Goal: Task Accomplishment & Management: Manage account settings

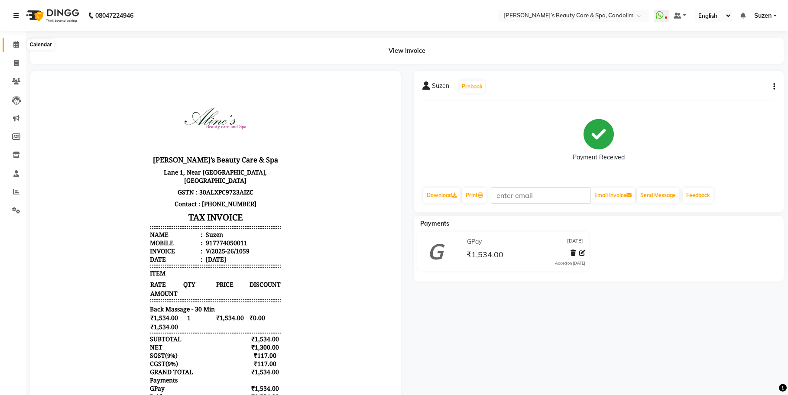
click at [13, 46] on span at bounding box center [16, 45] width 15 height 10
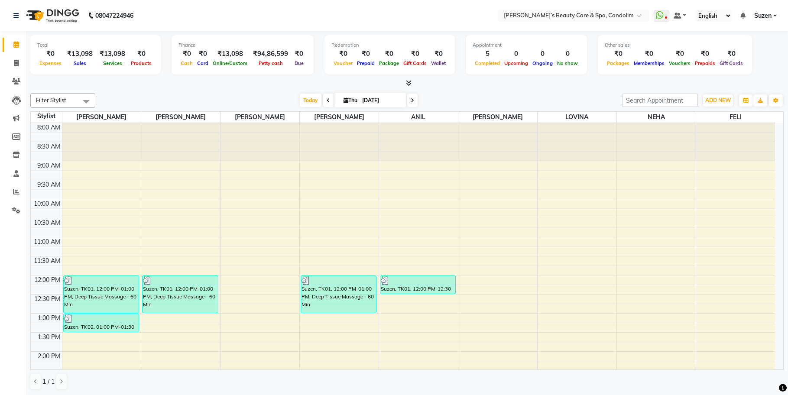
scroll to position [217, 0]
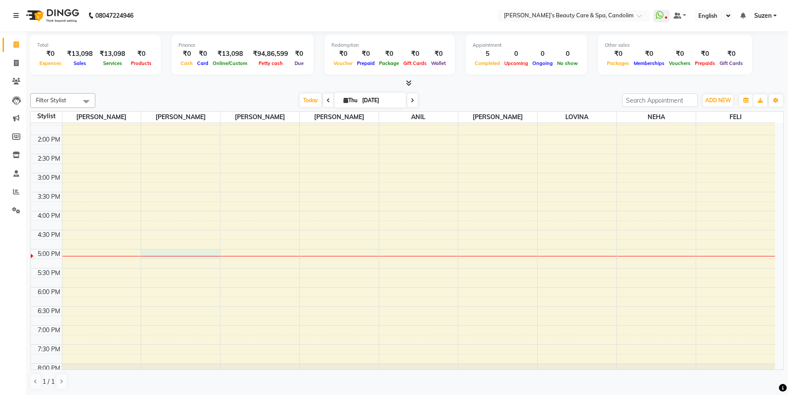
click at [191, 258] on div "8:00 AM 8:30 AM 9:00 AM 9:30 AM 10:00 AM 10:30 AM 11:00 AM 11:30 AM 12:00 PM 12…" at bounding box center [403, 153] width 745 height 495
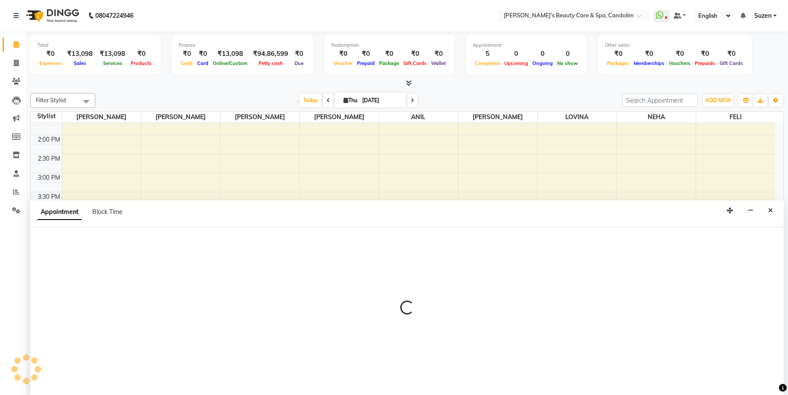
scroll to position [0, 0]
select select "43921"
select select "1020"
select select "tentative"
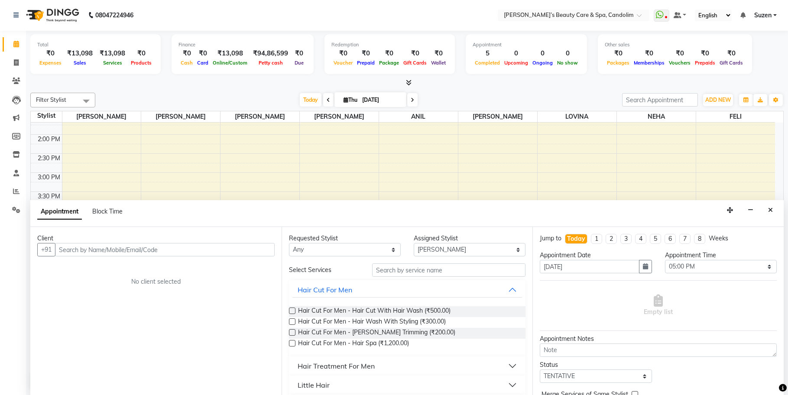
click at [185, 248] on input "text" at bounding box center [165, 249] width 220 height 13
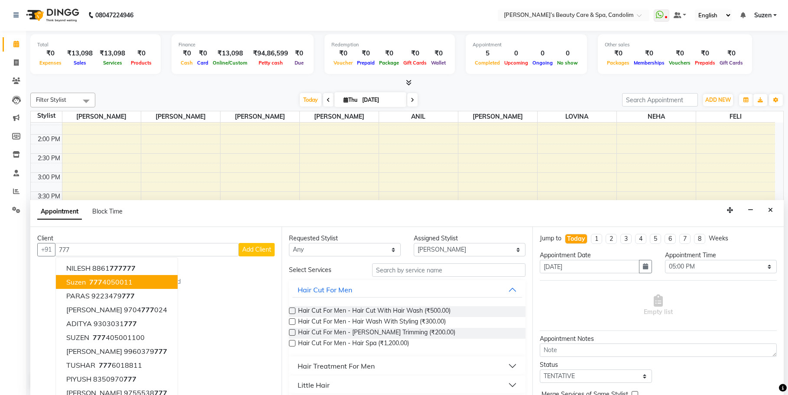
click at [83, 278] on span "Suzen" at bounding box center [76, 282] width 20 height 9
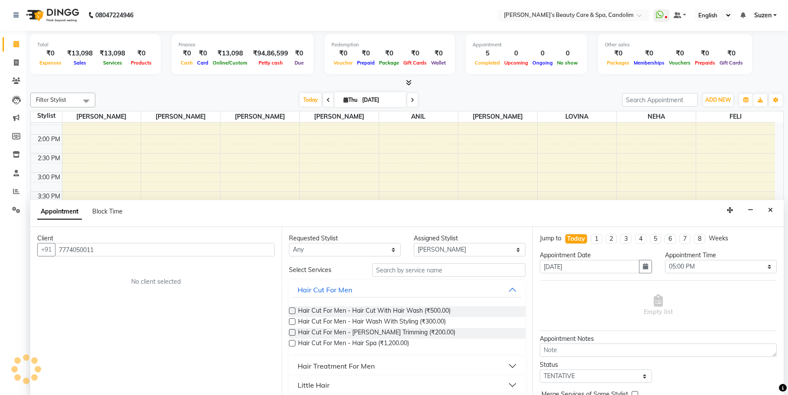
type input "7774050011"
click at [401, 268] on input "text" at bounding box center [448, 270] width 153 height 13
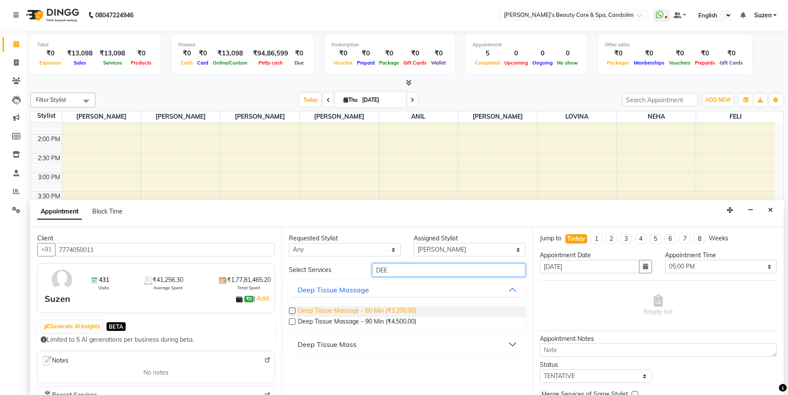
type input "DEE"
click at [397, 311] on span "Deep Tissue Massage - 60 Min (₹3,200.00)" at bounding box center [357, 311] width 118 height 11
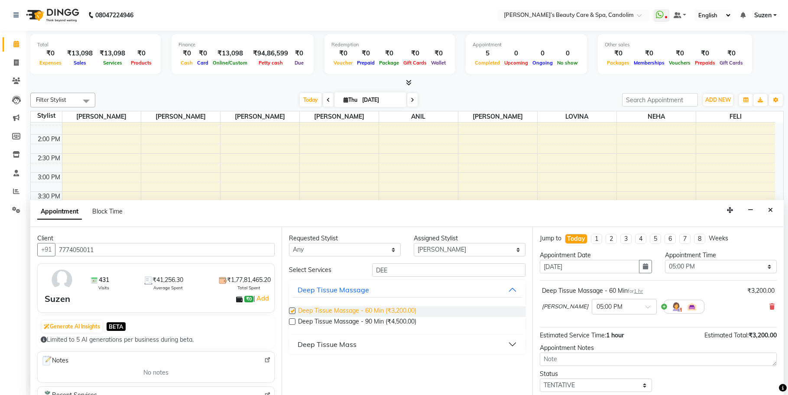
checkbox input "false"
click at [439, 248] on select "Select [PERSON_NAME] [PERSON_NAME] [PERSON_NAME] NEHA [PERSON_NAME] [PERSON_NAM…" at bounding box center [470, 249] width 112 height 13
select select "43925"
click at [414, 243] on select "Select [PERSON_NAME] [PERSON_NAME] [PERSON_NAME] NEHA [PERSON_NAME] [PERSON_NAM…" at bounding box center [470, 249] width 112 height 13
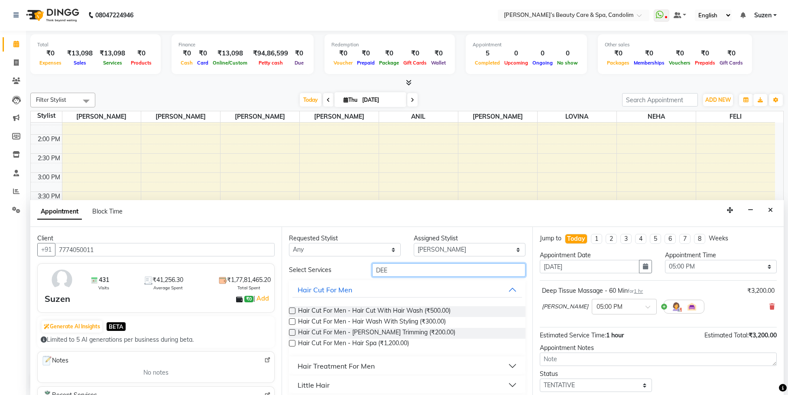
click at [394, 270] on input "DEE" at bounding box center [448, 270] width 153 height 13
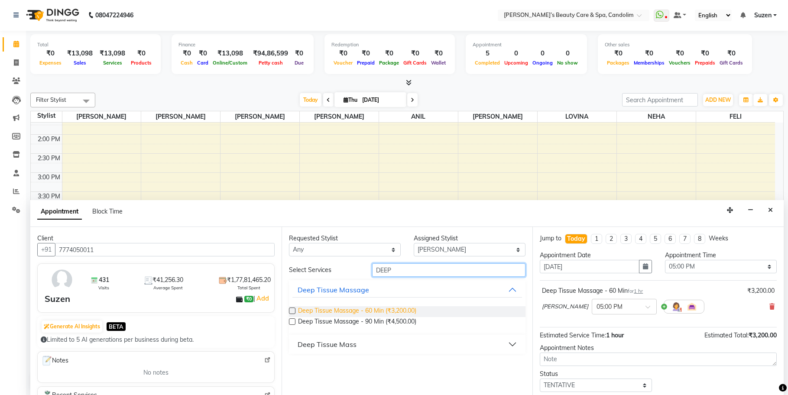
type input "DEEP"
click at [407, 309] on span "Deep Tissue Massage - 60 Min (₹3,200.00)" at bounding box center [357, 311] width 118 height 11
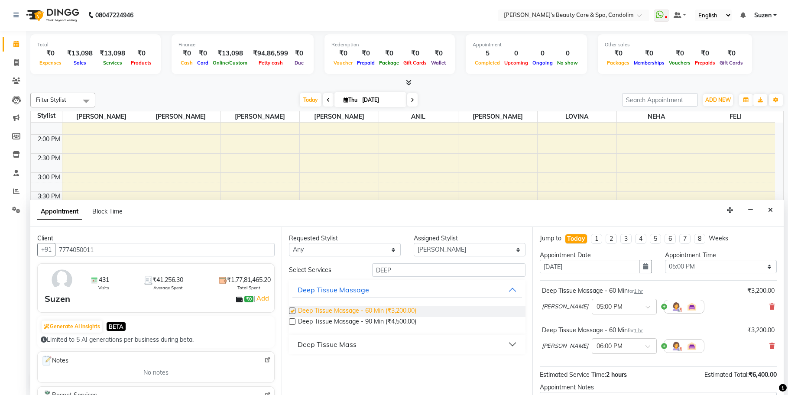
checkbox input "false"
click at [459, 248] on select "Select [PERSON_NAME] [PERSON_NAME] [PERSON_NAME] NEHA [PERSON_NAME] [PERSON_NAM…" at bounding box center [470, 249] width 112 height 13
select select "43920"
click at [414, 243] on select "Select [PERSON_NAME] [PERSON_NAME] [PERSON_NAME] NEHA [PERSON_NAME] [PERSON_NAM…" at bounding box center [470, 249] width 112 height 13
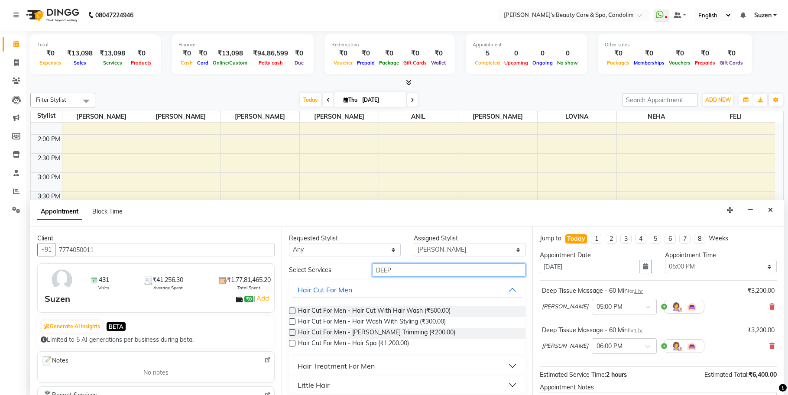
click at [418, 270] on input "DEEP" at bounding box center [448, 270] width 153 height 13
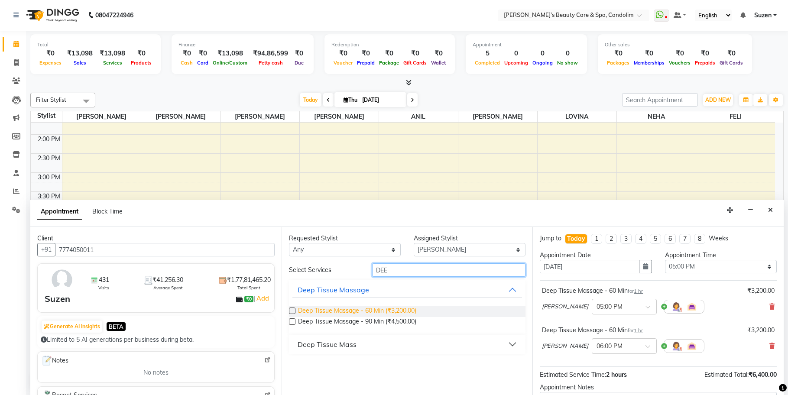
type input "DEE"
click at [391, 312] on span "Deep Tissue Massage - 60 Min (₹3,200.00)" at bounding box center [357, 311] width 118 height 11
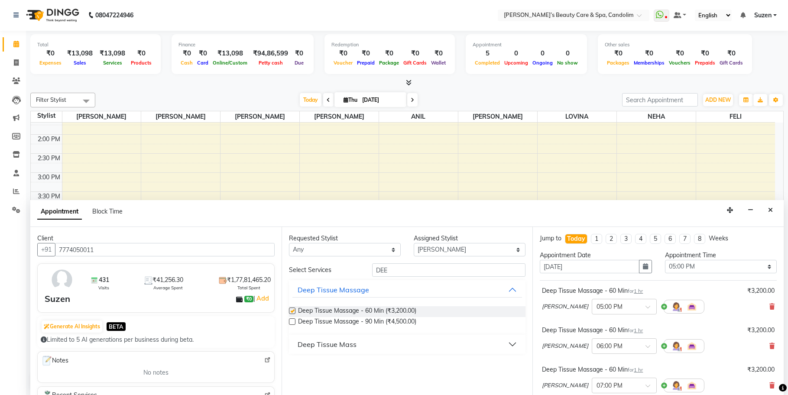
checkbox input "false"
click at [646, 345] on span at bounding box center [651, 349] width 11 height 9
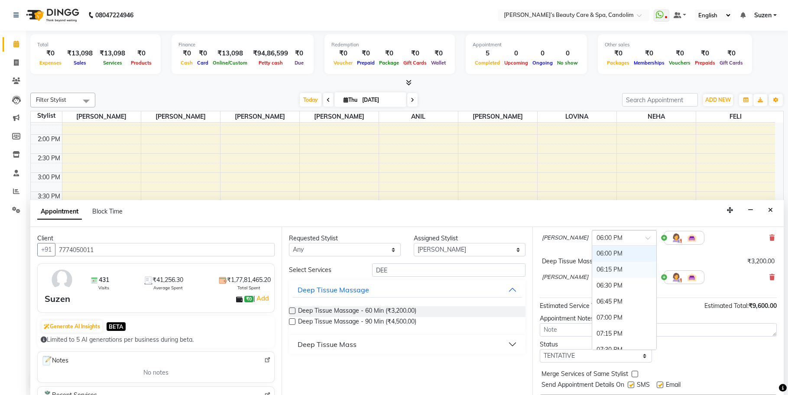
scroll to position [472, 0]
click at [593, 314] on div "05:15 PM" at bounding box center [625, 314] width 64 height 16
click at [607, 277] on input "text" at bounding box center [616, 276] width 38 height 9
click at [593, 313] on div "05:15 PM" at bounding box center [625, 312] width 64 height 16
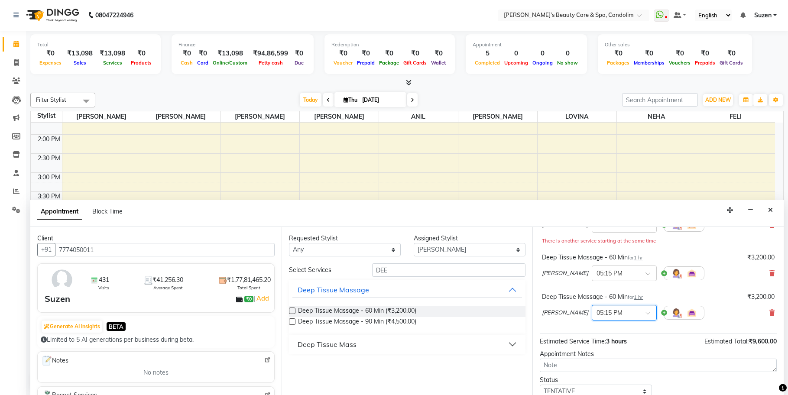
scroll to position [63, 0]
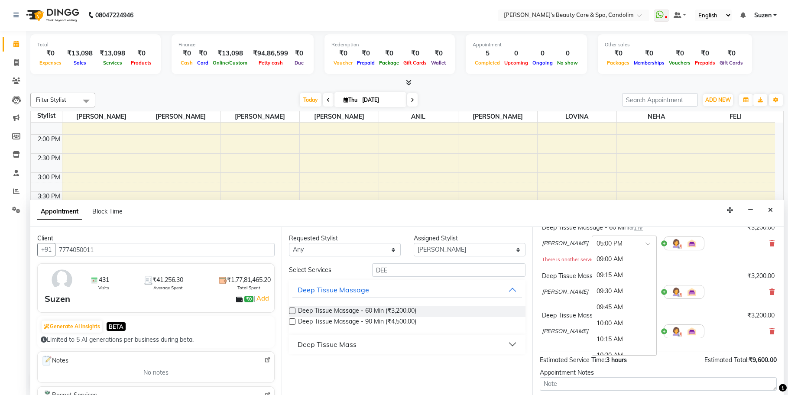
click at [597, 246] on input "text" at bounding box center [616, 242] width 38 height 9
click at [593, 272] on div "05:15 PM" at bounding box center [625, 275] width 64 height 16
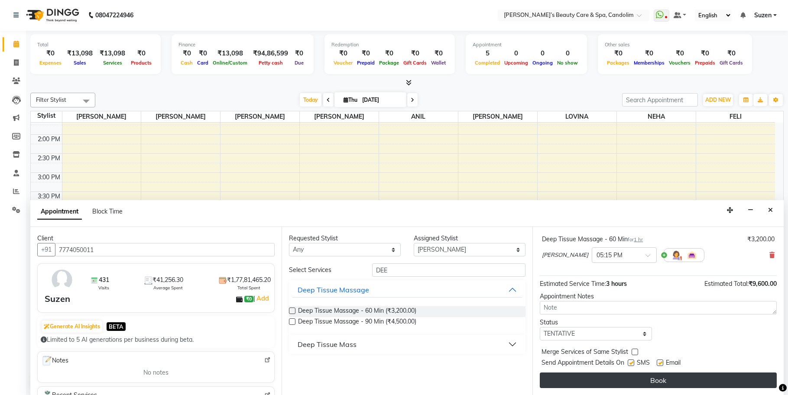
click at [657, 380] on button "Book" at bounding box center [658, 381] width 237 height 16
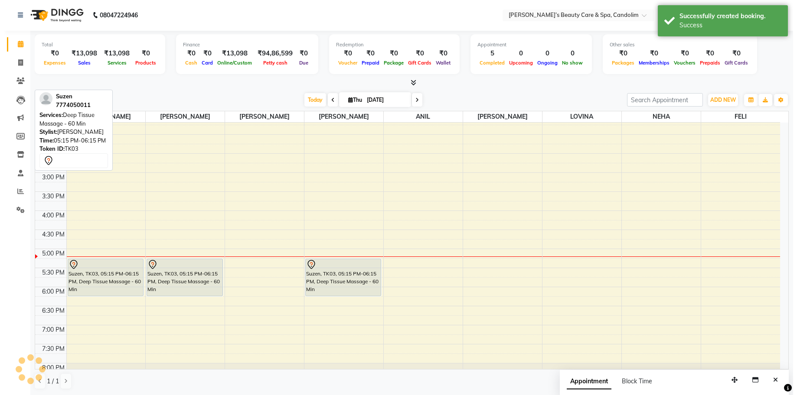
scroll to position [0, 0]
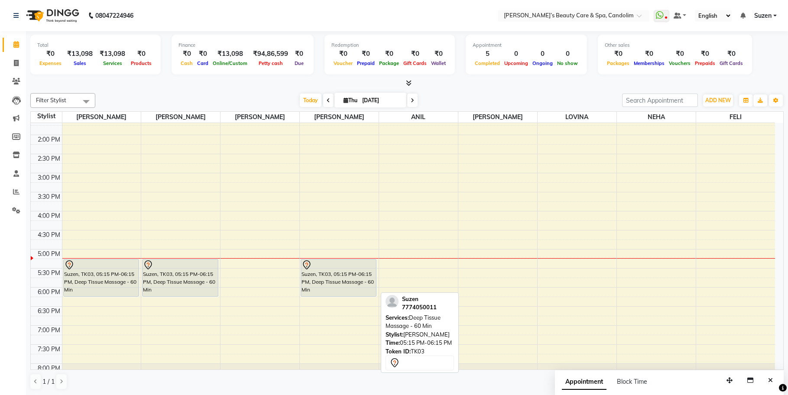
click at [352, 275] on div "Suzen, TK03, 05:15 PM-06:15 PM, Deep Tissue Massage - 60 Min" at bounding box center [338, 278] width 75 height 37
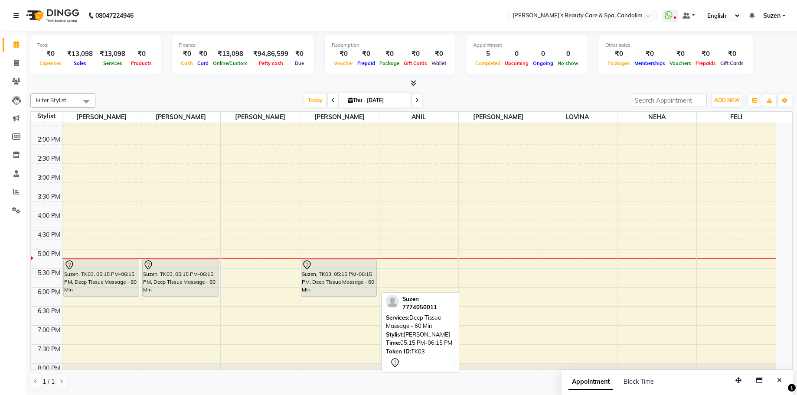
select select "7"
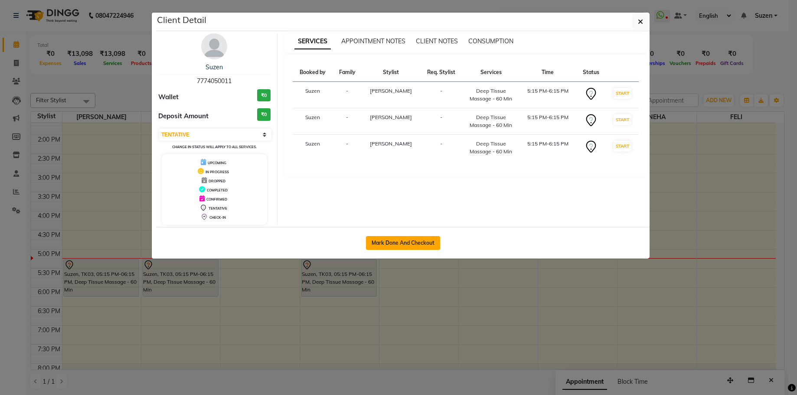
click at [410, 242] on button "Mark Done And Checkout" at bounding box center [403, 243] width 74 height 14
select select "service"
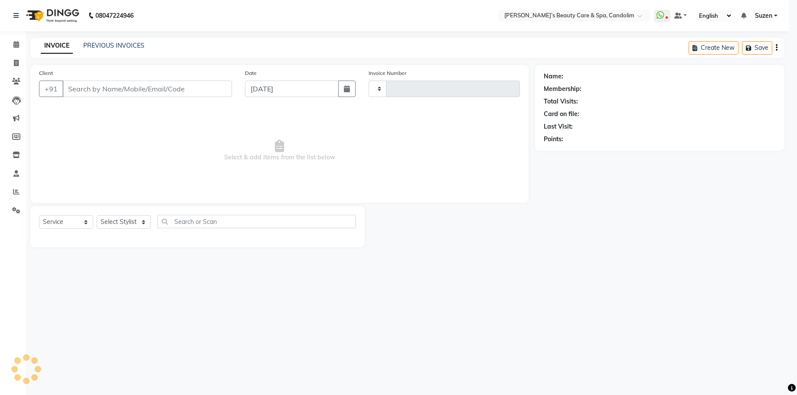
type input "1060"
select select "6059"
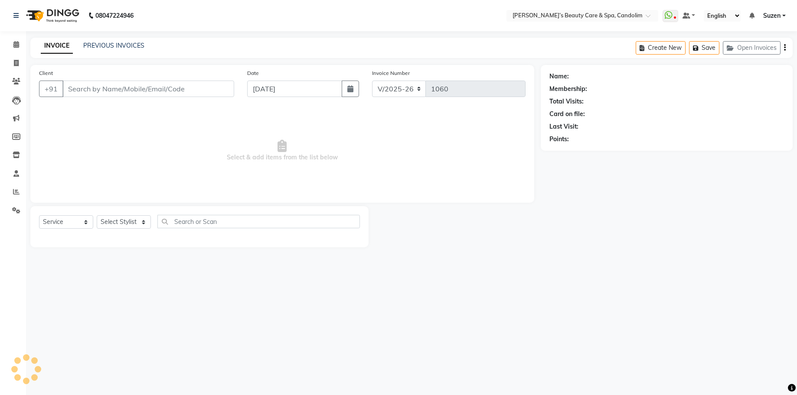
type input "7774050011"
select select "43925"
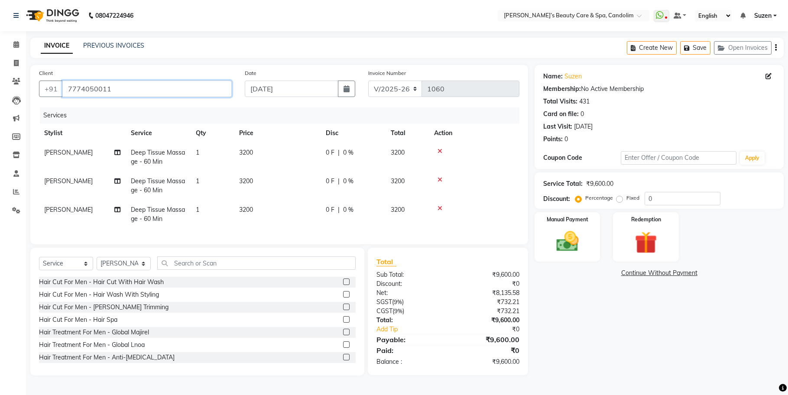
click at [124, 89] on input "7774050011" at bounding box center [146, 89] width 169 height 16
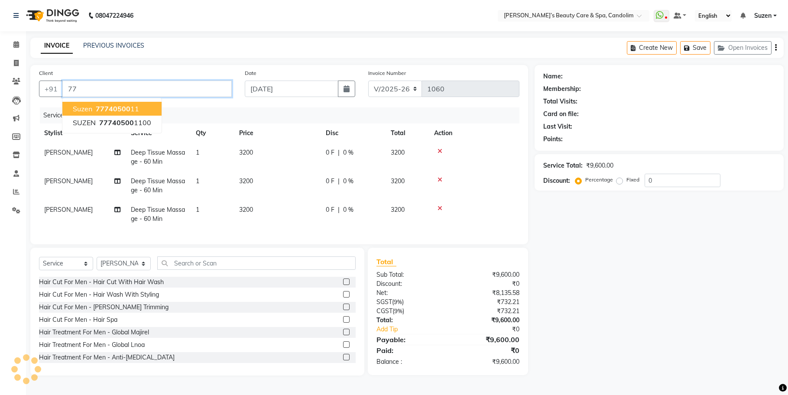
type input "7"
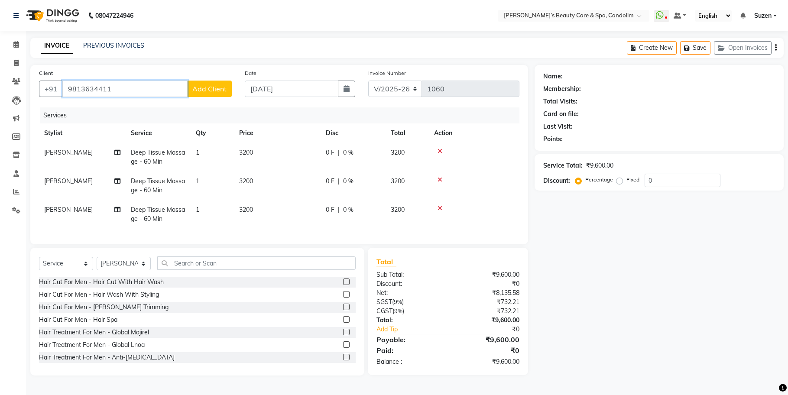
type input "9813634411"
click at [204, 88] on span "Add Client" at bounding box center [209, 89] width 34 height 9
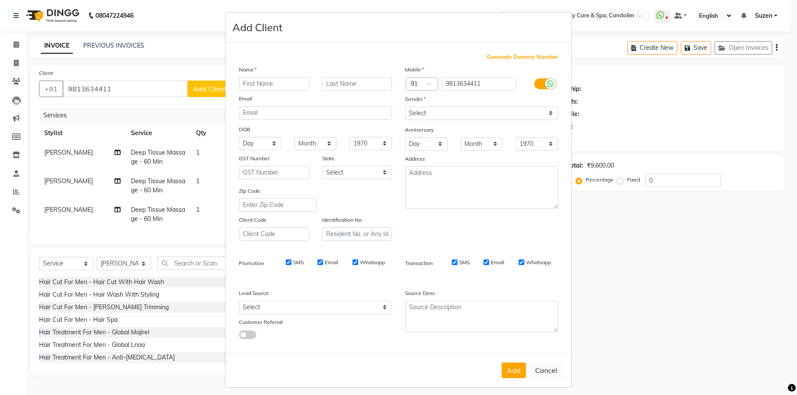
click at [261, 81] on input "text" at bounding box center [274, 83] width 70 height 13
type input "SANJEEV"
drag, startPoint x: 484, startPoint y: 111, endPoint x: 484, endPoint y: 121, distance: 10.4
click at [484, 111] on select "Select [DEMOGRAPHIC_DATA] [DEMOGRAPHIC_DATA] Other Prefer Not To Say" at bounding box center [481, 113] width 153 height 13
select select "[DEMOGRAPHIC_DATA]"
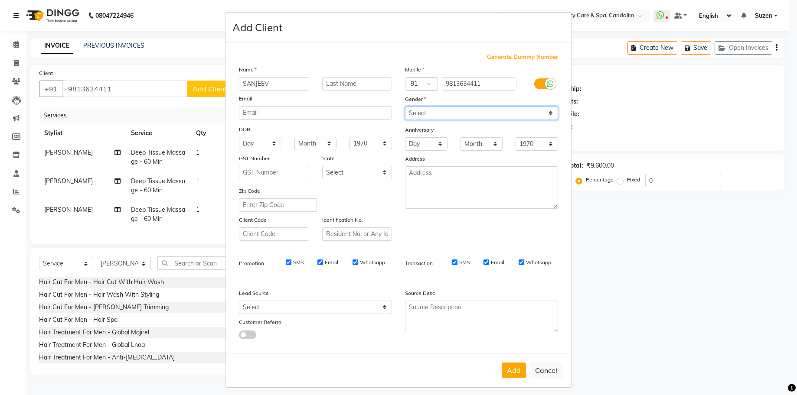
click at [405, 107] on select "Select [DEMOGRAPHIC_DATA] [DEMOGRAPHIC_DATA] Other Prefer Not To Say" at bounding box center [481, 113] width 153 height 13
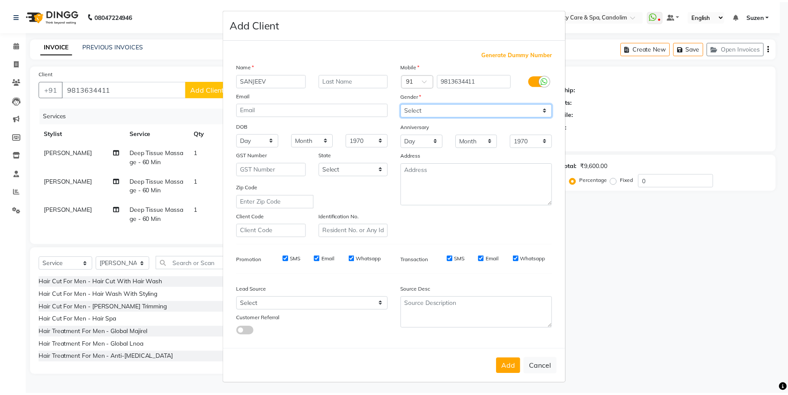
scroll to position [5, 0]
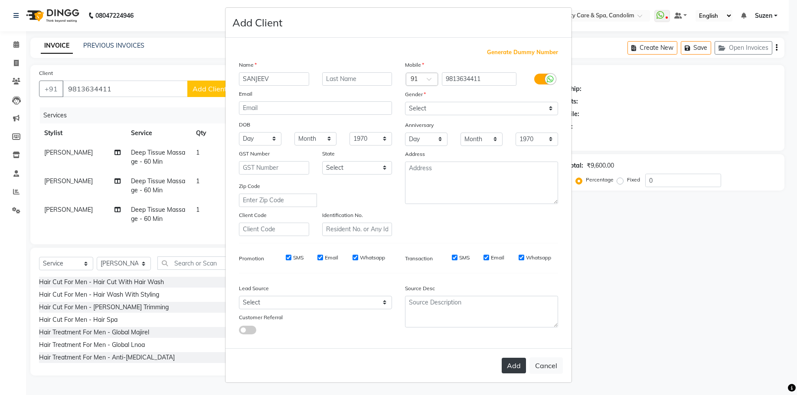
click at [509, 364] on button "Add" at bounding box center [514, 366] width 24 height 16
select select
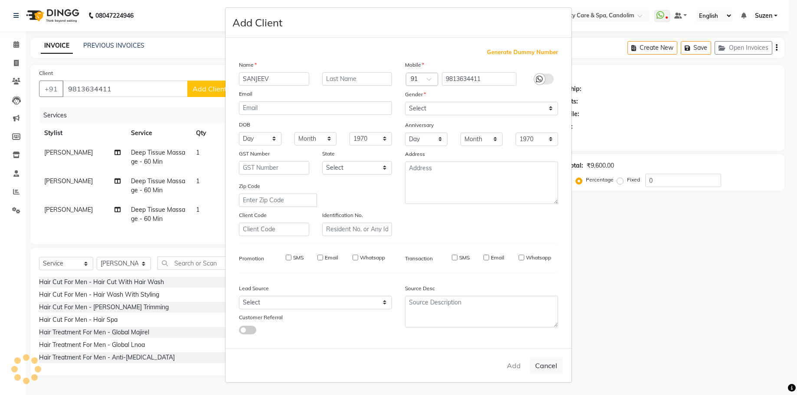
select select
checkbox input "false"
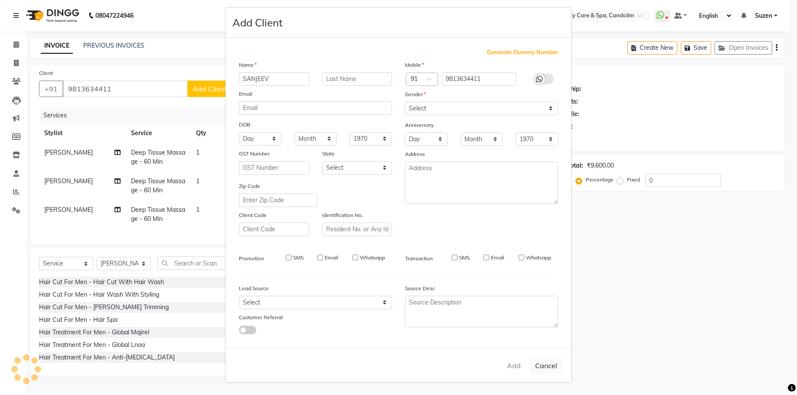
checkbox input "false"
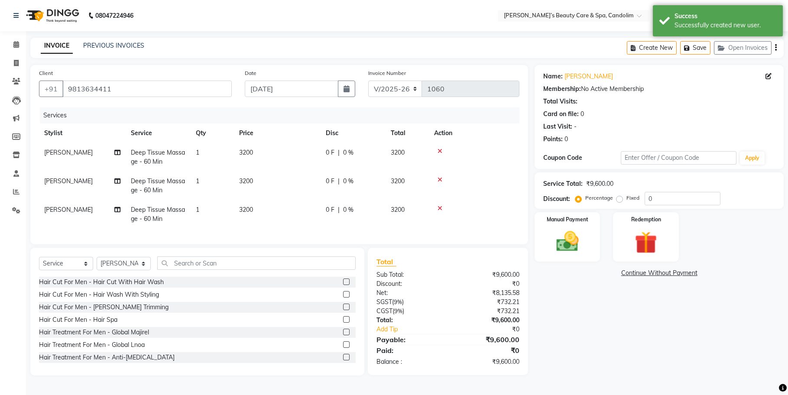
click at [259, 150] on td "3200" at bounding box center [277, 157] width 87 height 29
select select "43920"
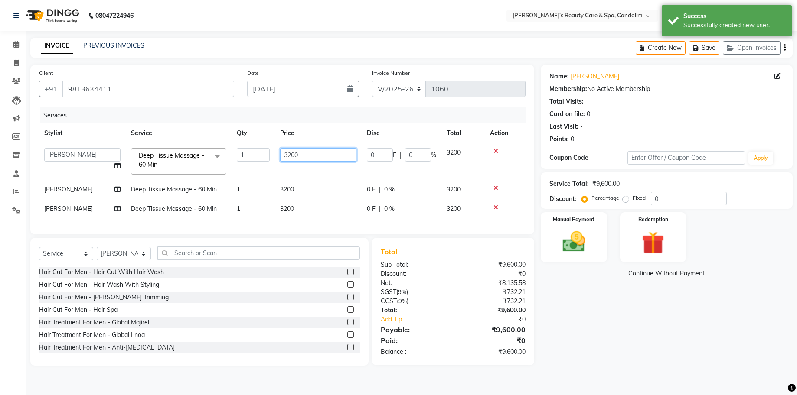
click at [302, 152] on input "3200" at bounding box center [318, 154] width 76 height 13
type input "3776"
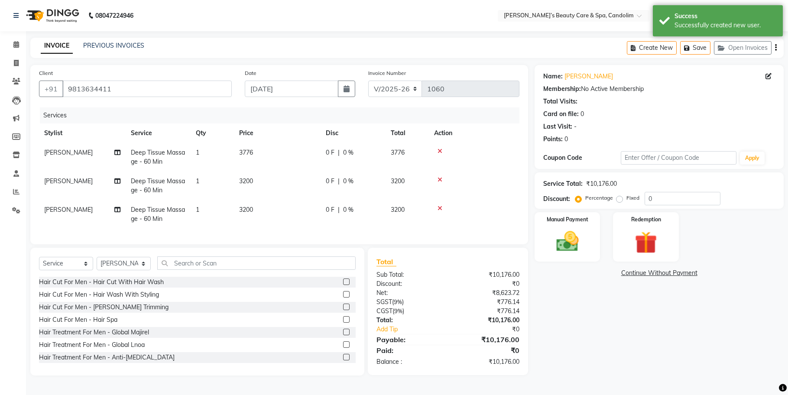
click at [308, 185] on td "3200" at bounding box center [277, 186] width 87 height 29
select select "43921"
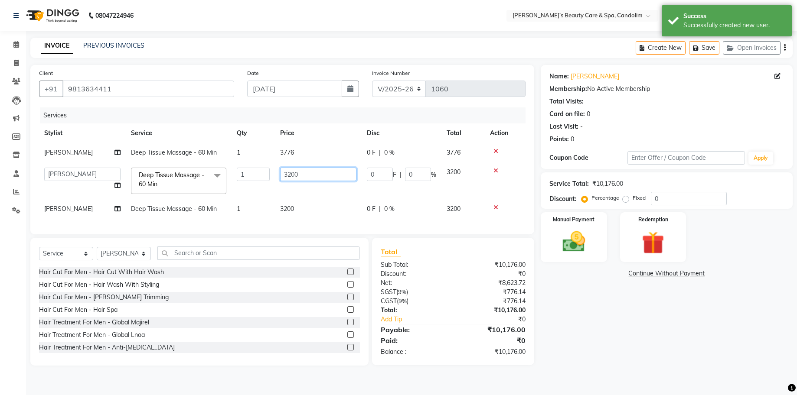
click at [306, 171] on input "3200" at bounding box center [318, 174] width 76 height 13
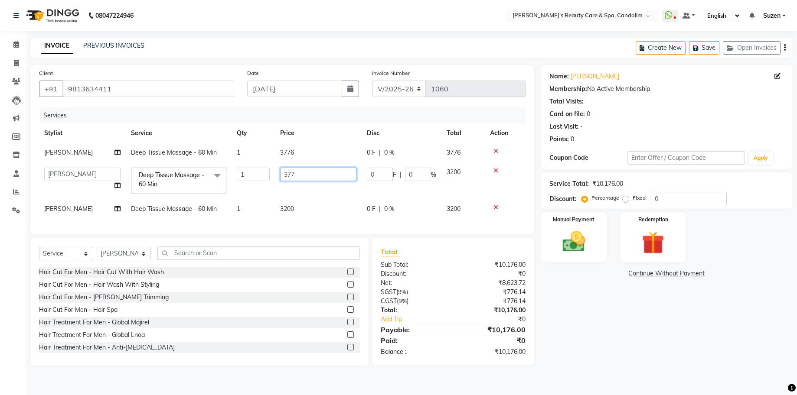
type input "3776"
click at [303, 211] on td "3200" at bounding box center [318, 209] width 87 height 20
select select "43925"
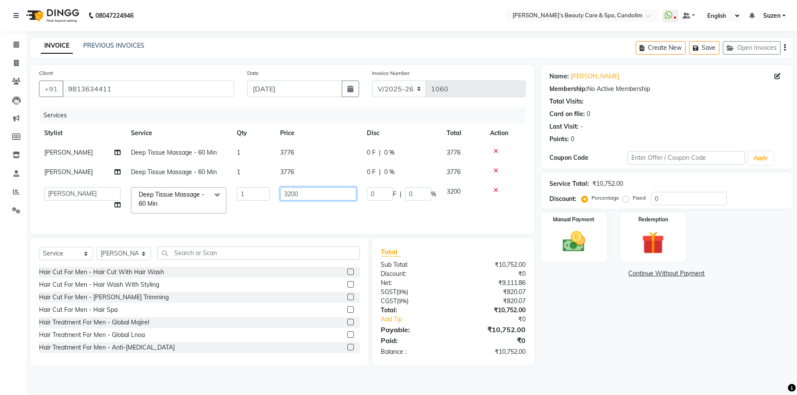
click at [310, 196] on input "3200" at bounding box center [318, 193] width 76 height 13
type input "3776"
click at [319, 213] on td "3776" at bounding box center [318, 200] width 87 height 37
select select "43925"
click at [578, 239] on img at bounding box center [573, 241] width 38 height 27
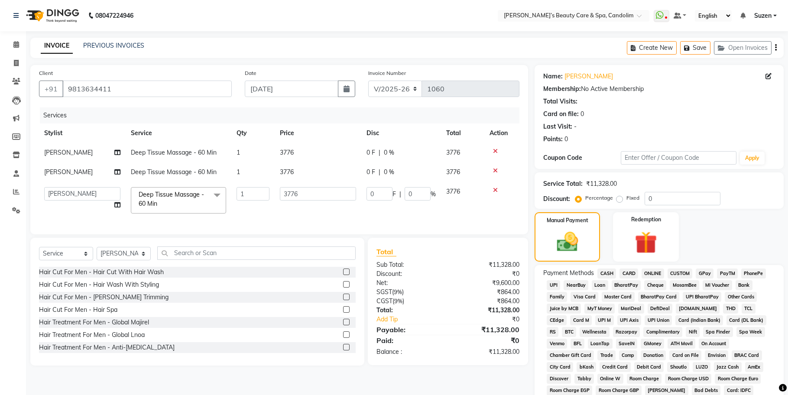
scroll to position [108, 0]
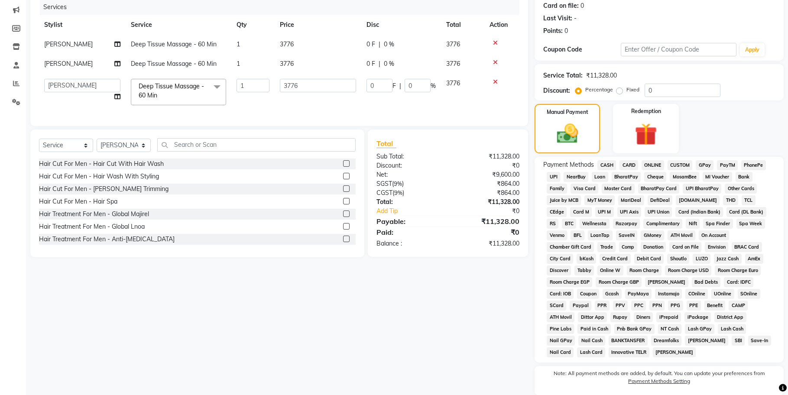
click at [607, 167] on span "CASH" at bounding box center [607, 165] width 19 height 10
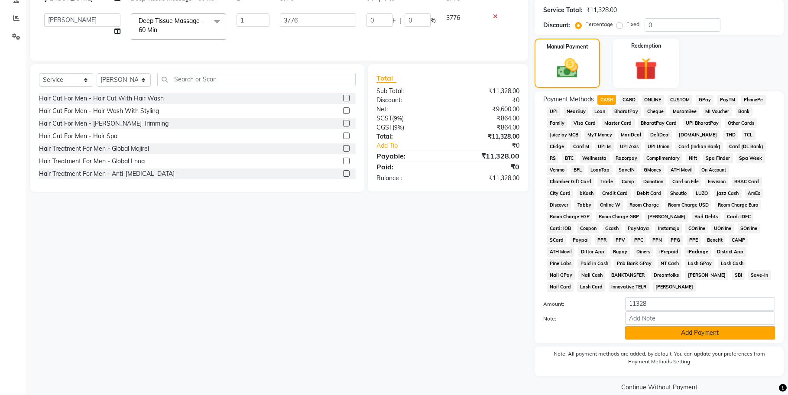
click at [679, 326] on button "Add Payment" at bounding box center [700, 332] width 150 height 13
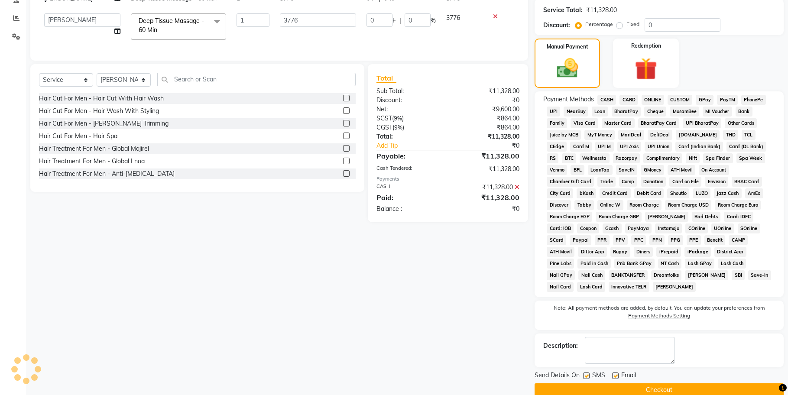
click at [655, 384] on button "Checkout" at bounding box center [659, 390] width 249 height 13
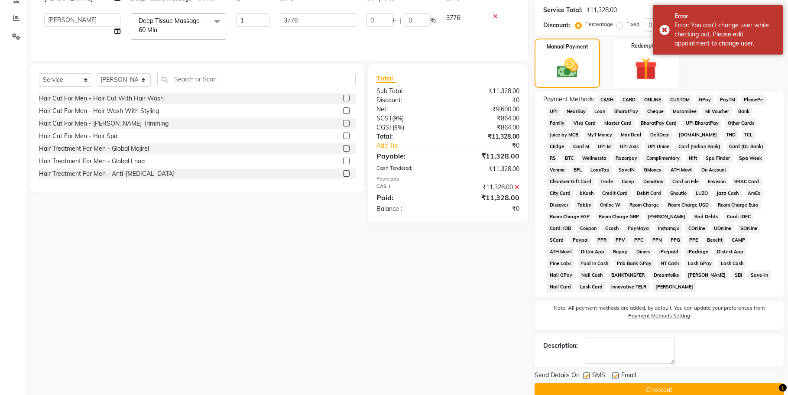
click at [604, 384] on button "Checkout" at bounding box center [659, 390] width 249 height 13
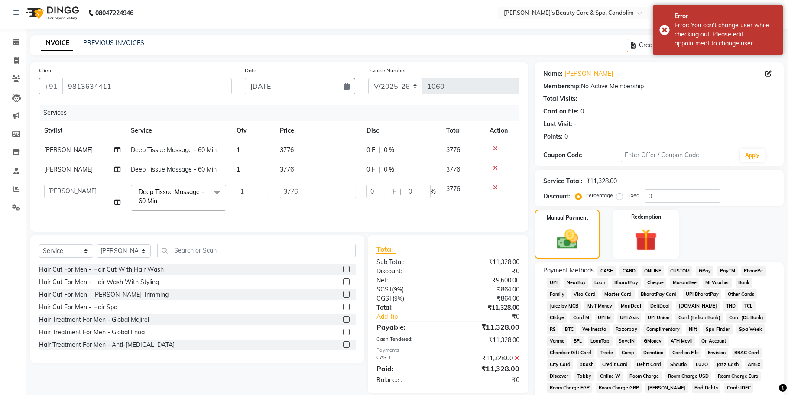
scroll to position [0, 0]
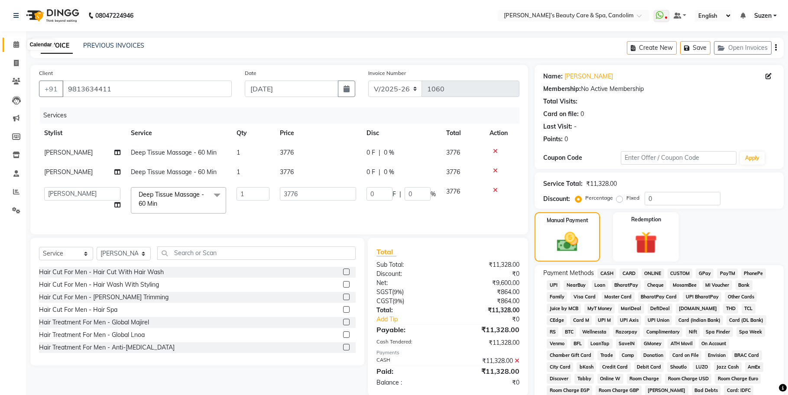
click at [19, 45] on icon at bounding box center [16, 44] width 6 height 7
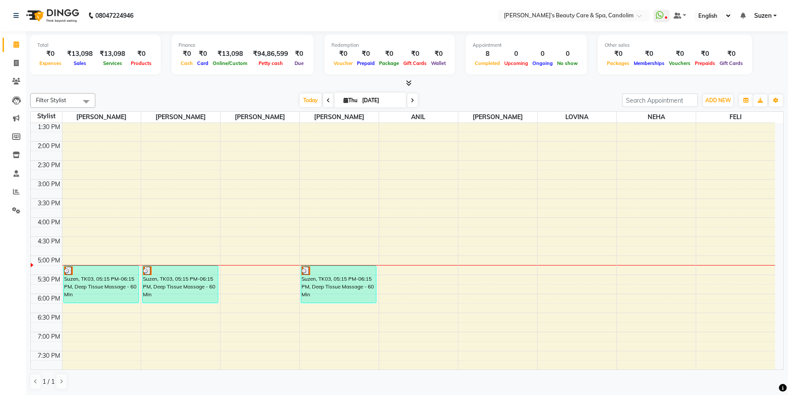
scroll to position [217, 0]
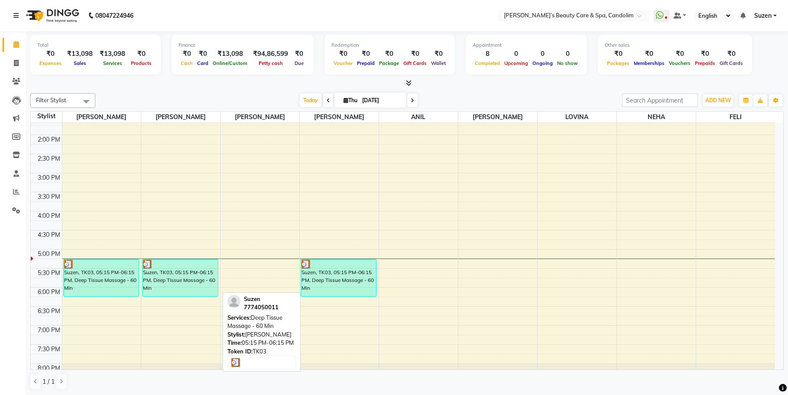
click at [164, 274] on div "Suzen, TK03, 05:15 PM-06:15 PM, Deep Tissue Massage - 60 Min" at bounding box center [180, 278] width 75 height 37
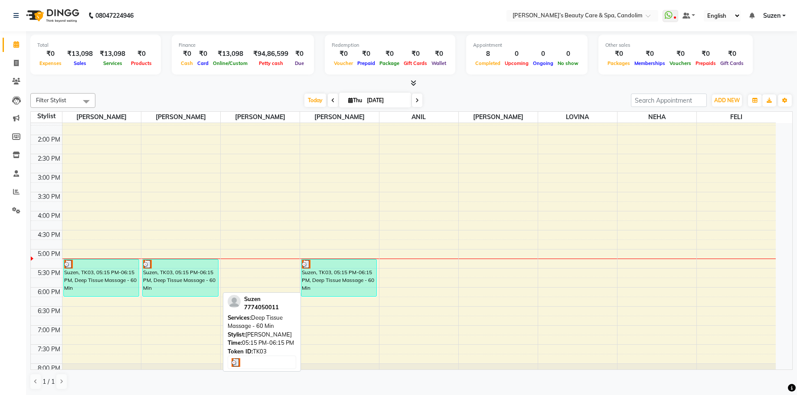
select select "3"
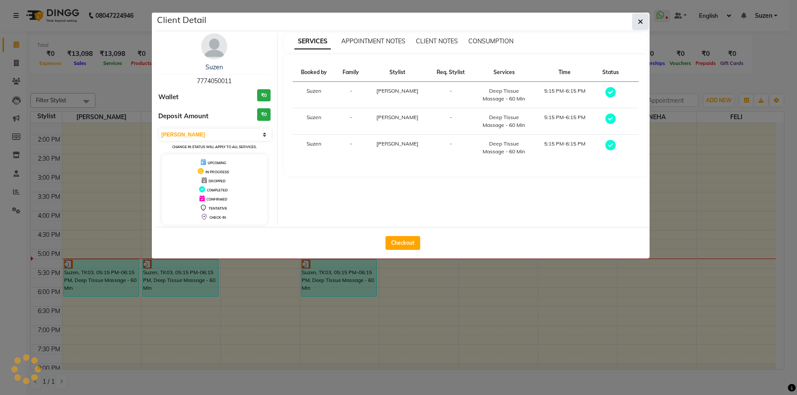
click at [639, 21] on icon "button" at bounding box center [640, 21] width 5 height 7
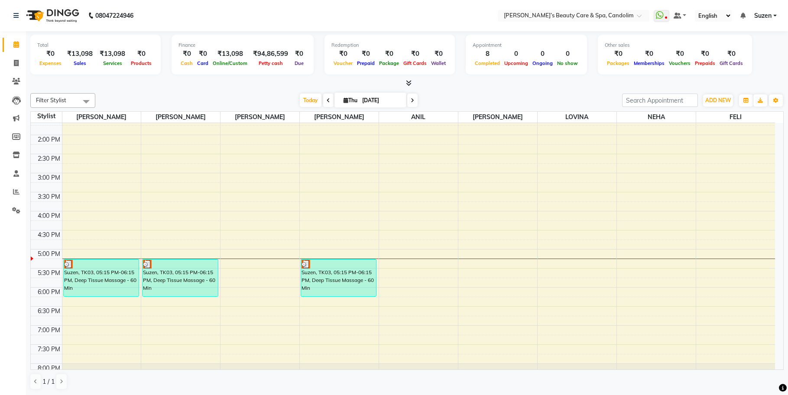
click at [332, 253] on div "8:00 AM 8:30 AM 9:00 AM 9:30 AM 10:00 AM 10:30 AM 11:00 AM 11:30 AM 12:00 PM 12…" at bounding box center [403, 153] width 745 height 495
select select "43925"
select select "tentative"
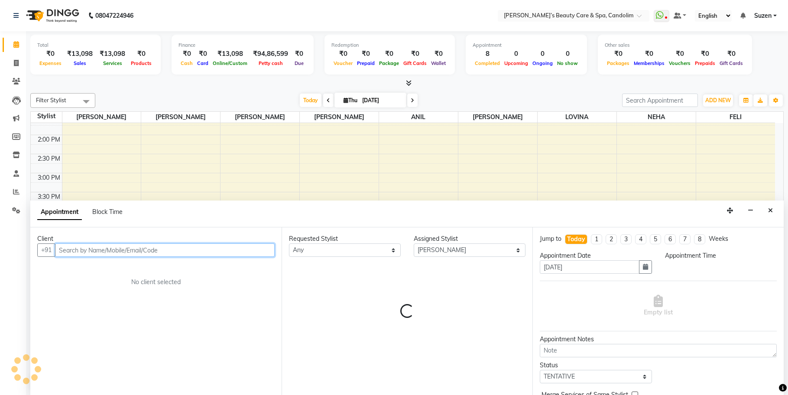
scroll to position [0, 0]
select select "1020"
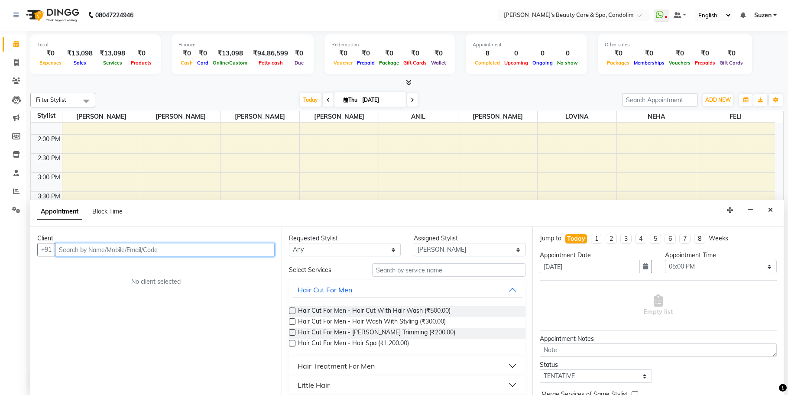
click at [106, 250] on input "text" at bounding box center [165, 249] width 220 height 13
click at [114, 268] on span "98136" at bounding box center [110, 268] width 22 height 9
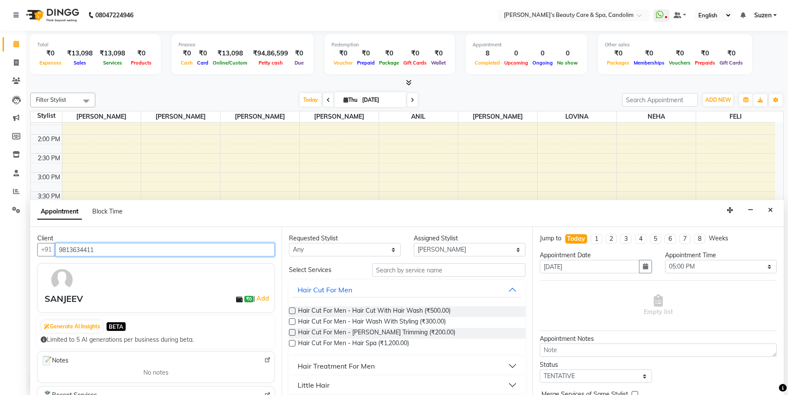
type input "9813634411"
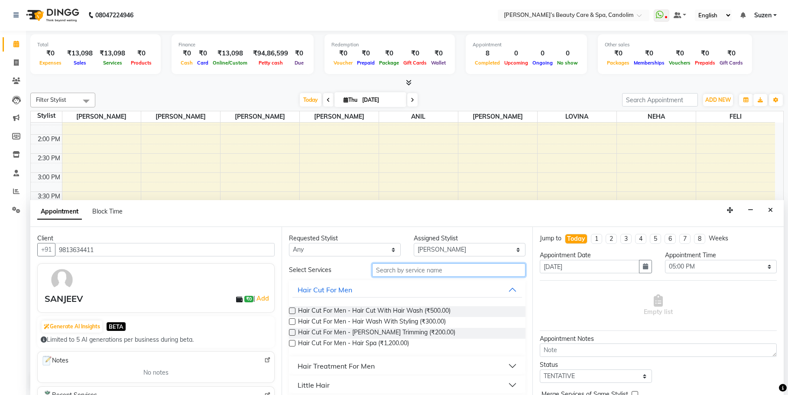
click at [437, 273] on input "text" at bounding box center [448, 270] width 153 height 13
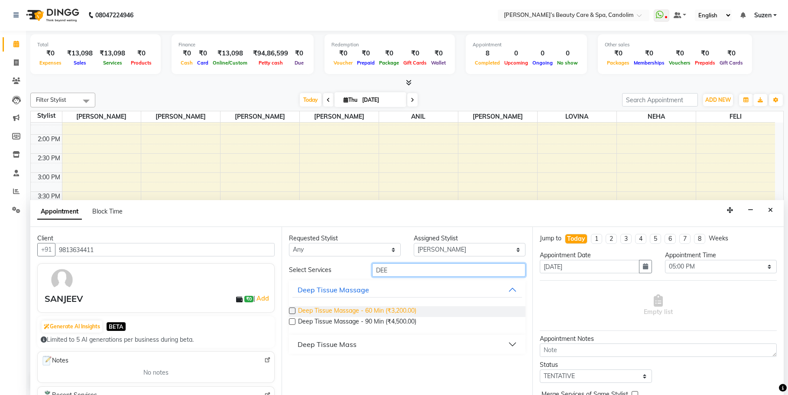
type input "DEE"
click at [402, 316] on span "Deep Tissue Massage - 60 Min (₹3,200.00)" at bounding box center [357, 311] width 118 height 11
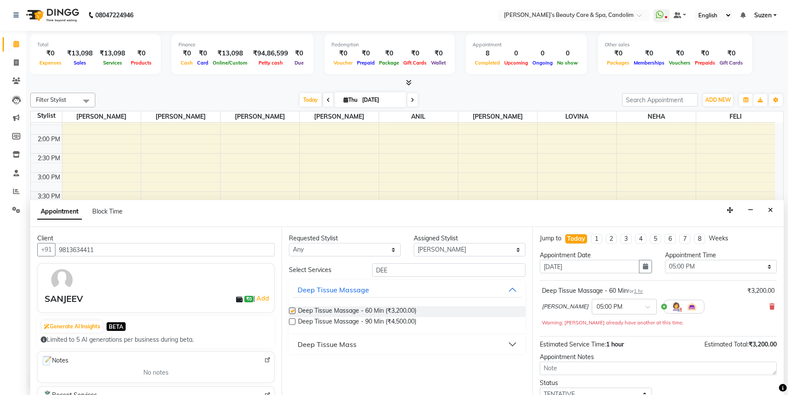
checkbox input "false"
click at [456, 248] on select "Select [PERSON_NAME] [PERSON_NAME] [PERSON_NAME] NEHA [PERSON_NAME] [PERSON_NAM…" at bounding box center [470, 249] width 112 height 13
select select "43920"
click at [414, 243] on select "Select [PERSON_NAME] [PERSON_NAME] [PERSON_NAME] NEHA [PERSON_NAME] [PERSON_NAM…" at bounding box center [470, 249] width 112 height 13
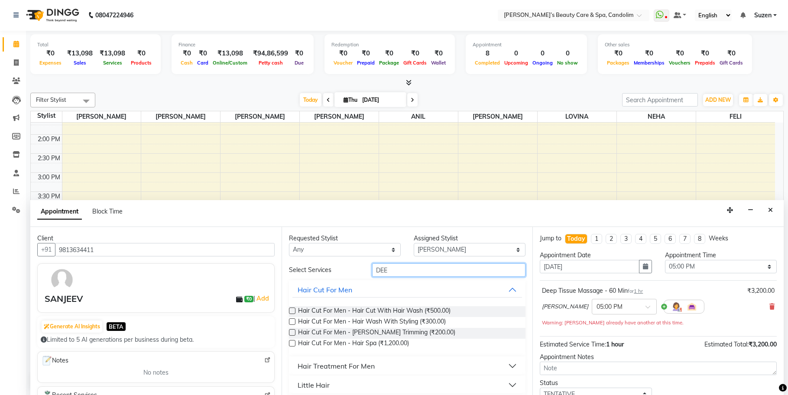
click at [418, 269] on input "DEE" at bounding box center [448, 270] width 153 height 13
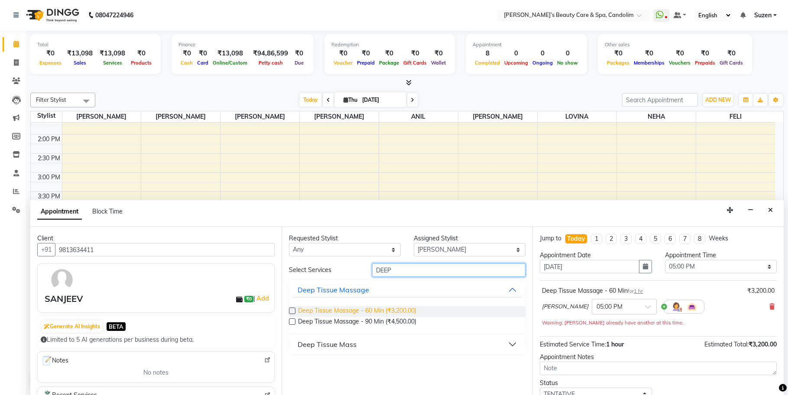
type input "DEEP"
click at [356, 307] on span "Deep Tissue Massage - 60 Min (₹3,200.00)" at bounding box center [357, 311] width 118 height 11
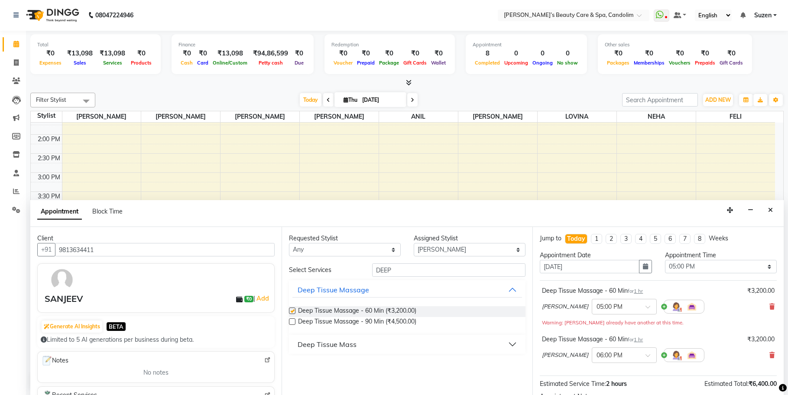
checkbox input "false"
click at [453, 250] on select "Select [PERSON_NAME] [PERSON_NAME] [PERSON_NAME] NEHA [PERSON_NAME] [PERSON_NAM…" at bounding box center [470, 249] width 112 height 13
select select "43921"
click at [414, 243] on select "Select [PERSON_NAME] [PERSON_NAME] [PERSON_NAME] NEHA [PERSON_NAME] [PERSON_NAM…" at bounding box center [470, 249] width 112 height 13
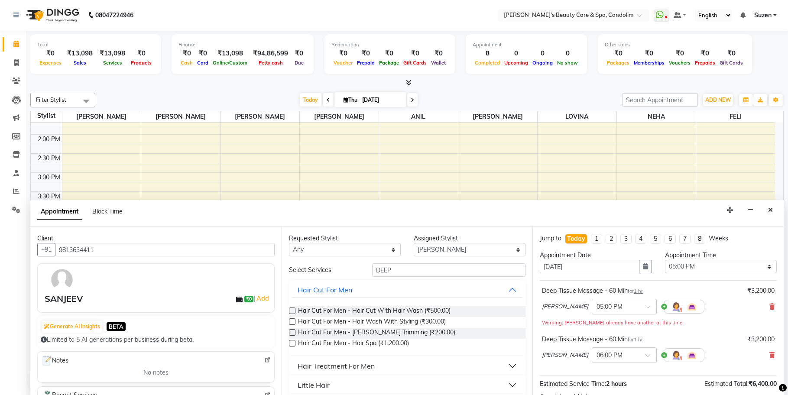
click at [379, 258] on div "Requested Stylist Any [PERSON_NAME] [PERSON_NAME] [PERSON_NAME] NEHA [PERSON_NA…" at bounding box center [407, 311] width 251 height 168
click at [404, 273] on input "DEEP" at bounding box center [448, 270] width 153 height 13
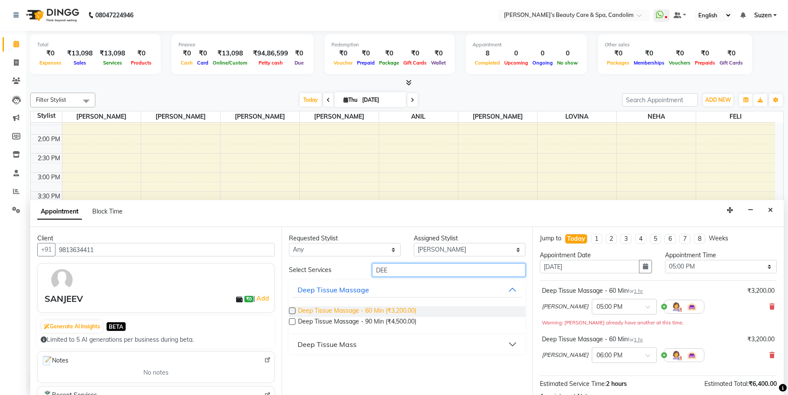
type input "DEE"
click at [397, 307] on span "Deep Tissue Massage - 60 Min (₹3,200.00)" at bounding box center [357, 311] width 118 height 11
checkbox input "false"
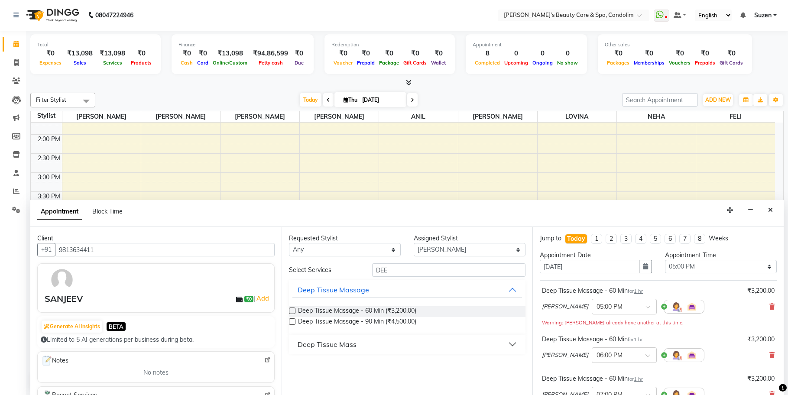
scroll to position [54, 0]
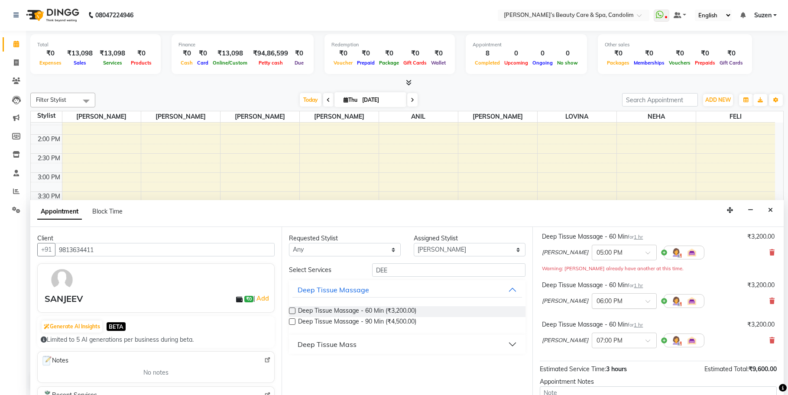
click at [603, 301] on input "text" at bounding box center [616, 300] width 38 height 9
click at [593, 358] on div "05:00 PM" at bounding box center [625, 359] width 64 height 16
click at [600, 334] on div "× 07:00 PM" at bounding box center [624, 341] width 65 height 16
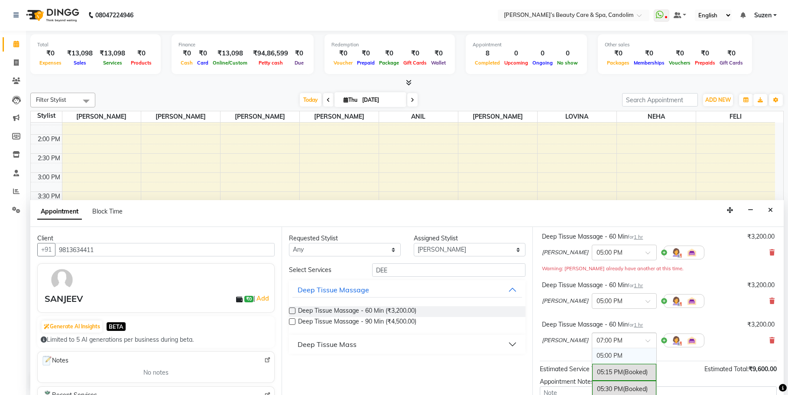
click at [593, 351] on div "05:00 PM" at bounding box center [625, 356] width 64 height 16
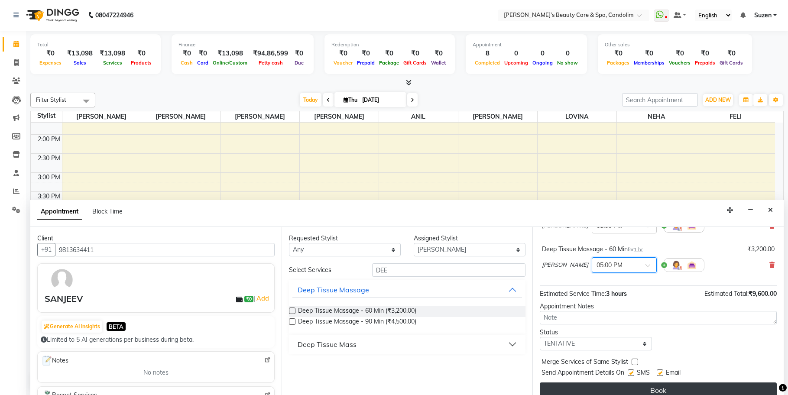
scroll to position [140, 0]
click at [664, 382] on button "Book" at bounding box center [658, 390] width 237 height 16
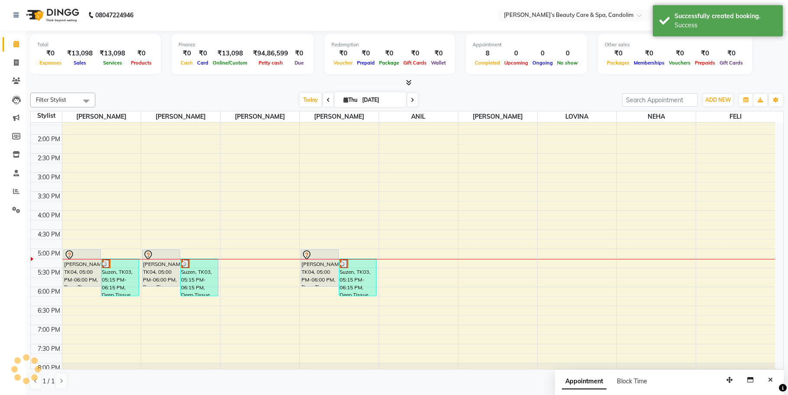
scroll to position [0, 0]
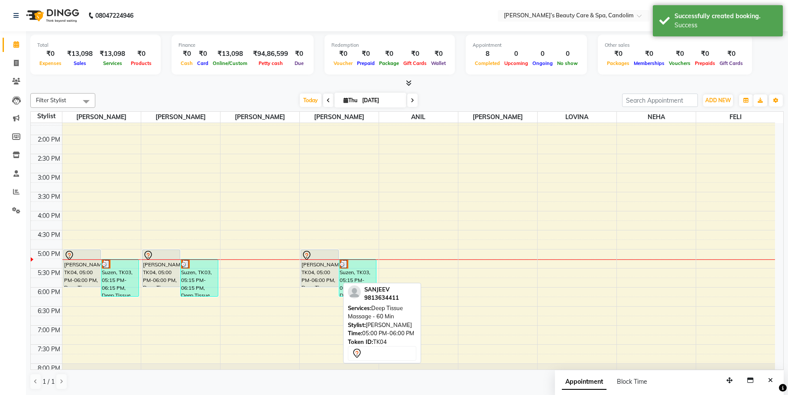
click at [317, 268] on div "[PERSON_NAME], TK04, 05:00 PM-06:00 PM, Deep Tissue Massage - 60 Min" at bounding box center [319, 268] width 37 height 37
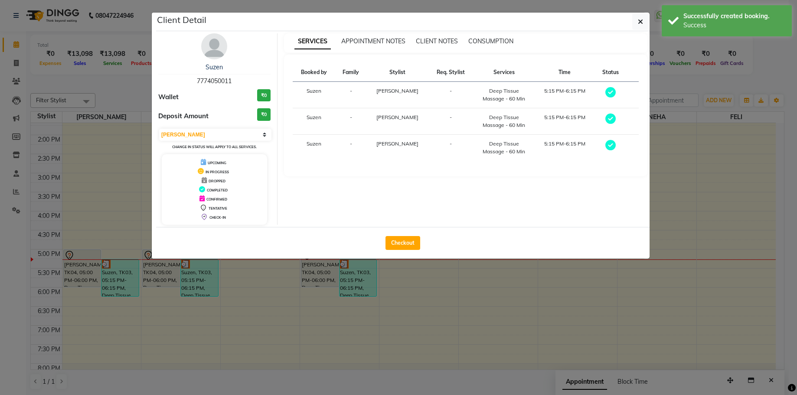
select select "7"
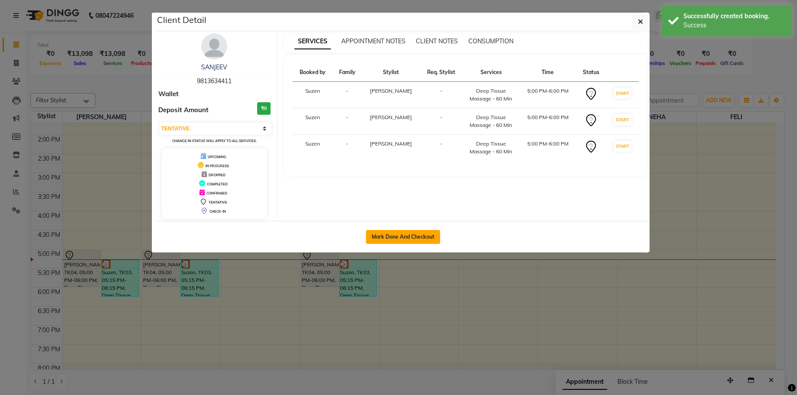
click at [398, 233] on button "Mark Done And Checkout" at bounding box center [403, 237] width 74 height 14
select select "service"
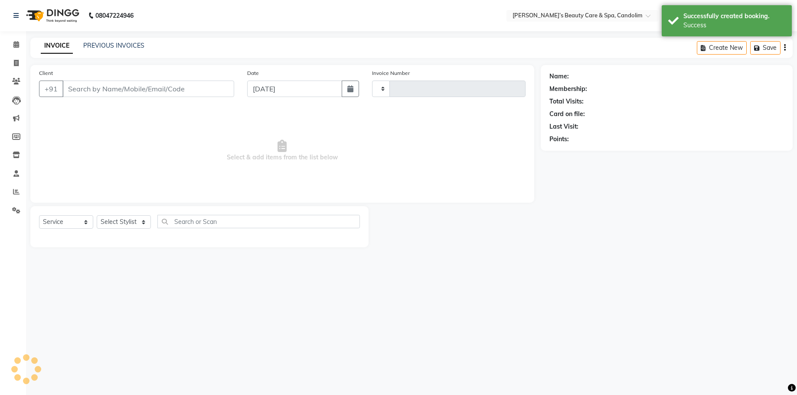
type input "1060"
select select "6059"
type input "9813634411"
select select "43925"
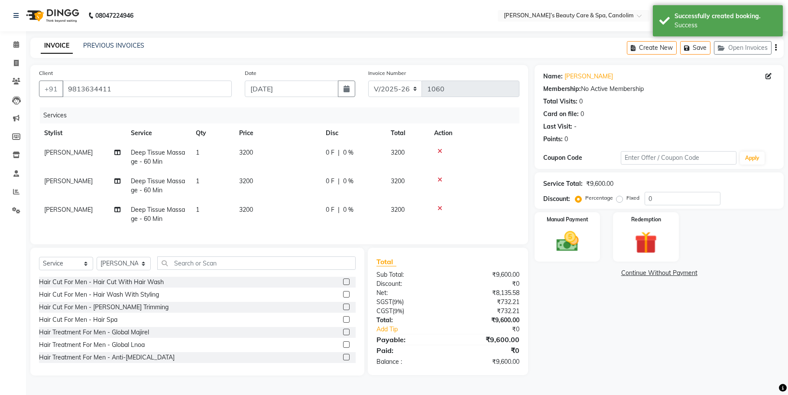
click at [267, 148] on td "3200" at bounding box center [277, 157] width 87 height 29
select select "43920"
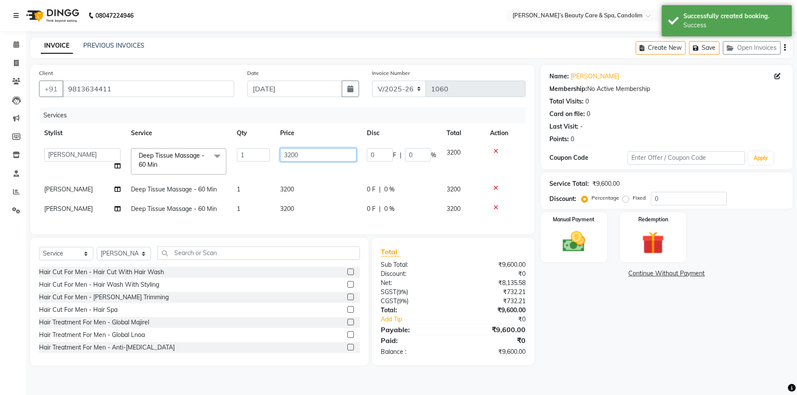
click at [304, 153] on input "3200" at bounding box center [318, 154] width 76 height 13
type input "3776"
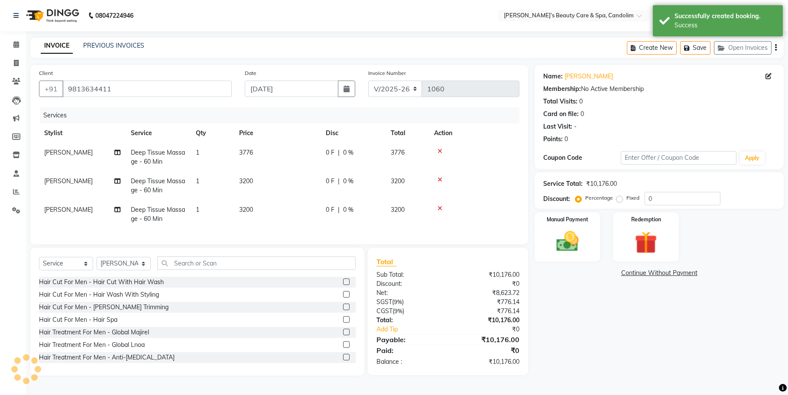
click at [303, 186] on td "3200" at bounding box center [277, 186] width 87 height 29
select select "43921"
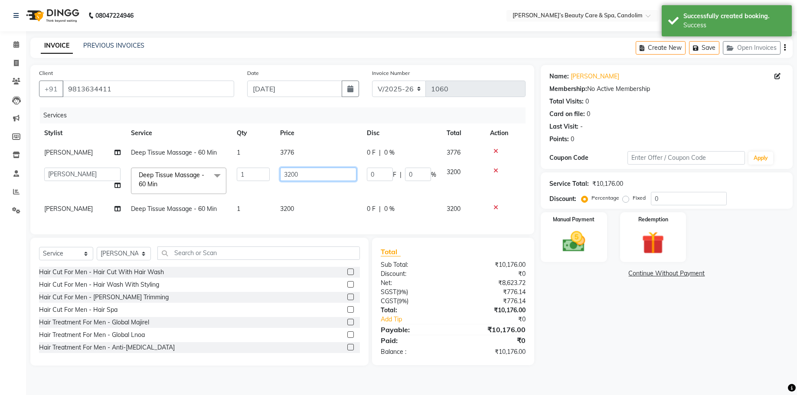
drag, startPoint x: 314, startPoint y: 175, endPoint x: 309, endPoint y: 174, distance: 4.4
click at [311, 174] on input "3200" at bounding box center [318, 174] width 76 height 13
type input "3776"
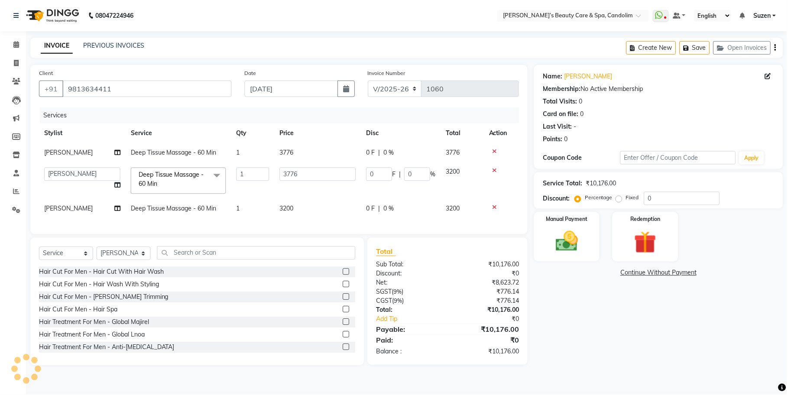
click at [308, 203] on td "3200" at bounding box center [318, 209] width 87 height 20
select select "43925"
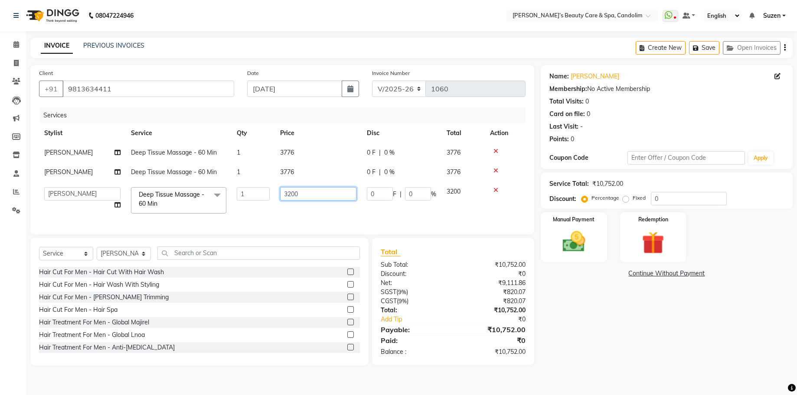
click at [309, 199] on input "3200" at bounding box center [318, 193] width 76 height 13
type input "3776"
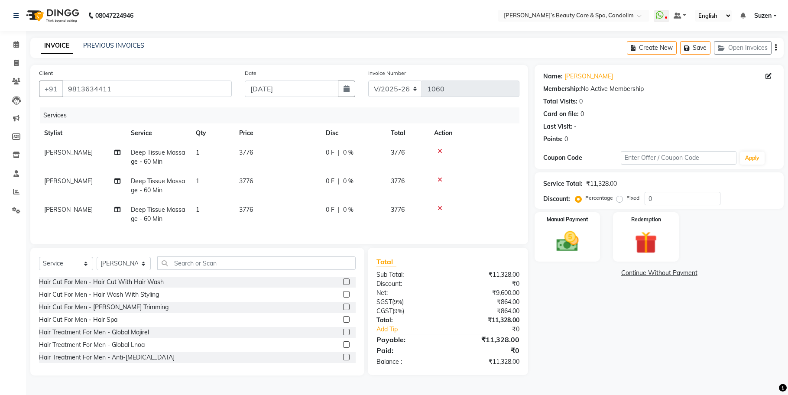
click at [324, 215] on tr "[PERSON_NAME] Deep Tissue Massage - 60 Min 1 3776 0 F | 0 % 3776" at bounding box center [279, 214] width 481 height 29
click at [560, 235] on img at bounding box center [568, 241] width 38 height 26
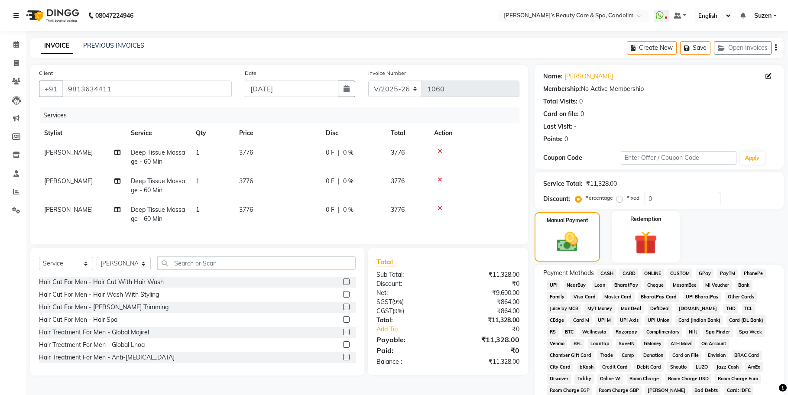
scroll to position [54, 0]
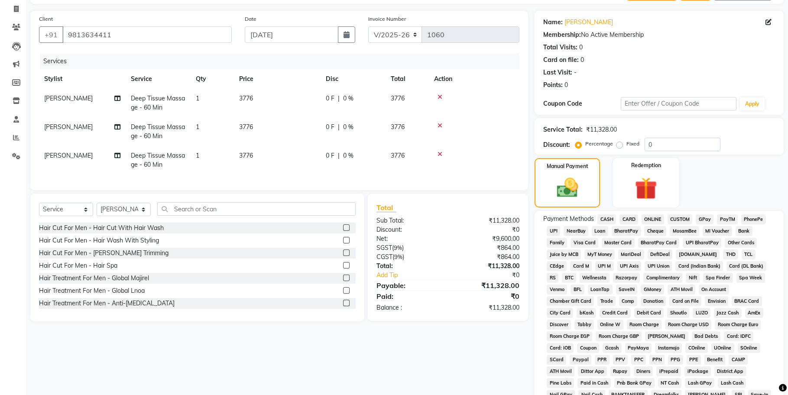
click at [608, 219] on span "CASH" at bounding box center [607, 220] width 19 height 10
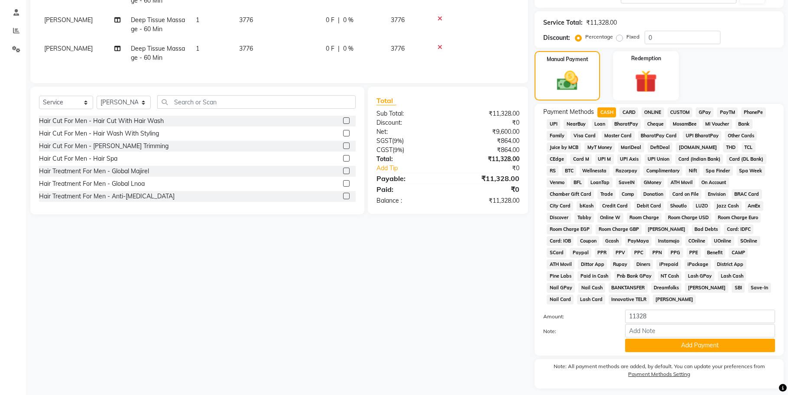
scroll to position [163, 0]
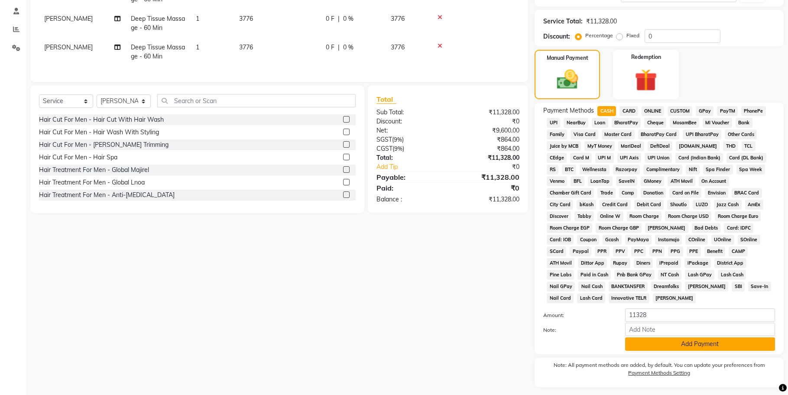
click at [682, 338] on button "Add Payment" at bounding box center [700, 344] width 150 height 13
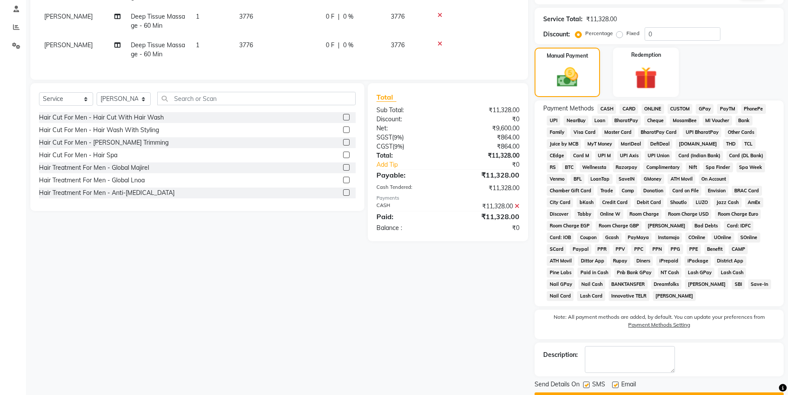
scroll to position [177, 0]
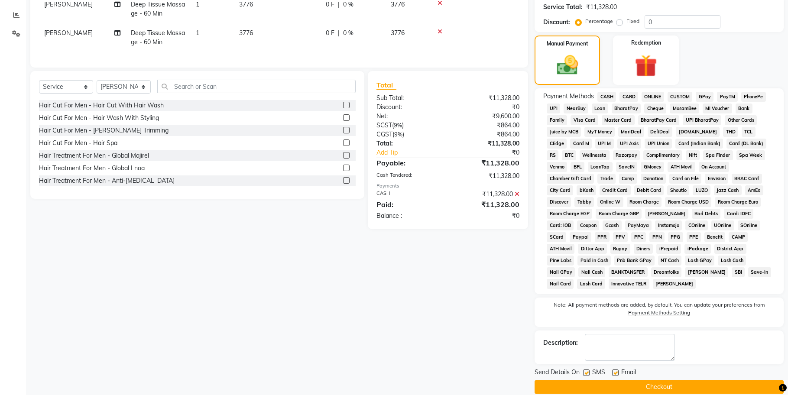
click at [671, 381] on button "Checkout" at bounding box center [659, 387] width 249 height 13
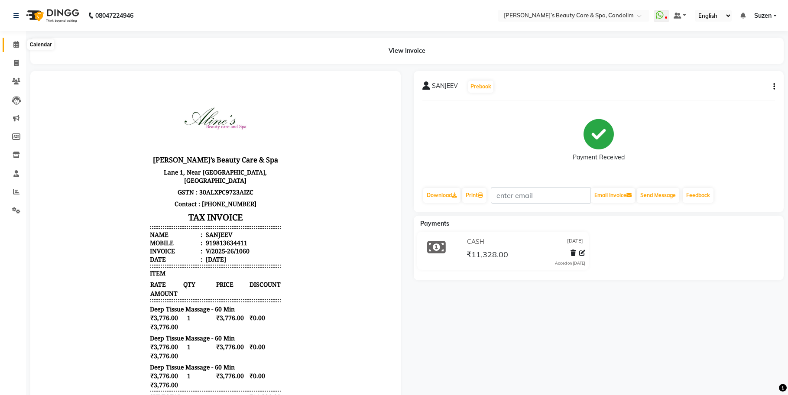
click at [16, 46] on icon at bounding box center [16, 44] width 6 height 7
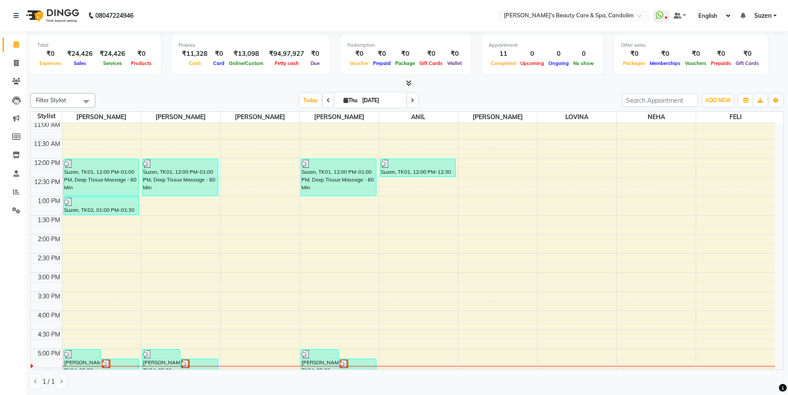
scroll to position [163, 0]
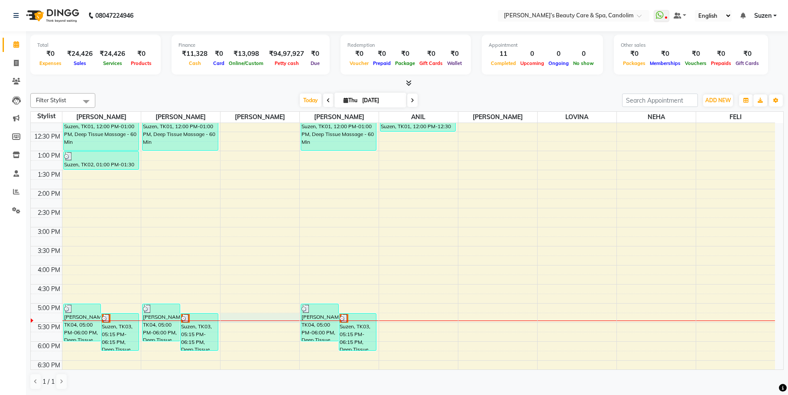
click at [264, 318] on div "8:00 AM 8:30 AM 9:00 AM 9:30 AM 10:00 AM 10:30 AM 11:00 AM 11:30 AM 12:00 PM 12…" at bounding box center [403, 208] width 745 height 495
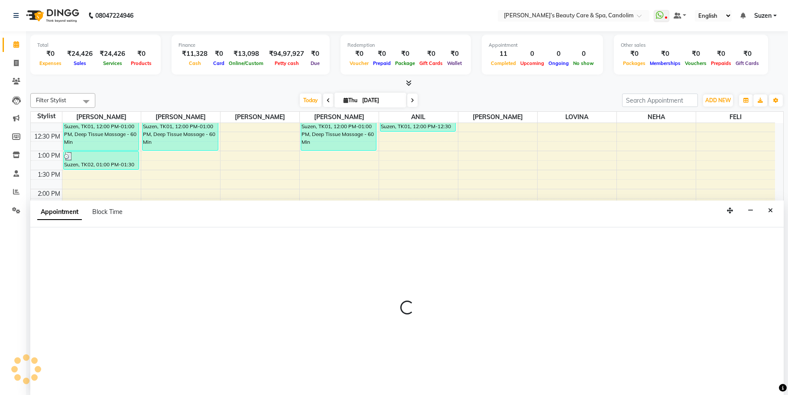
scroll to position [0, 0]
select select "43922"
select select "1035"
select select "tentative"
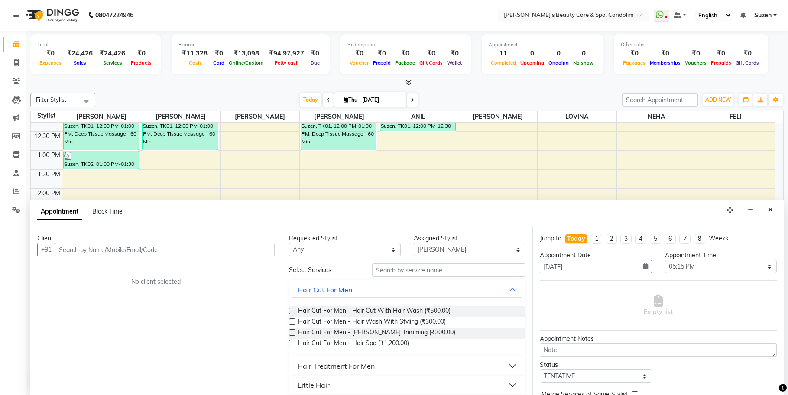
click at [110, 248] on input "text" at bounding box center [165, 249] width 220 height 13
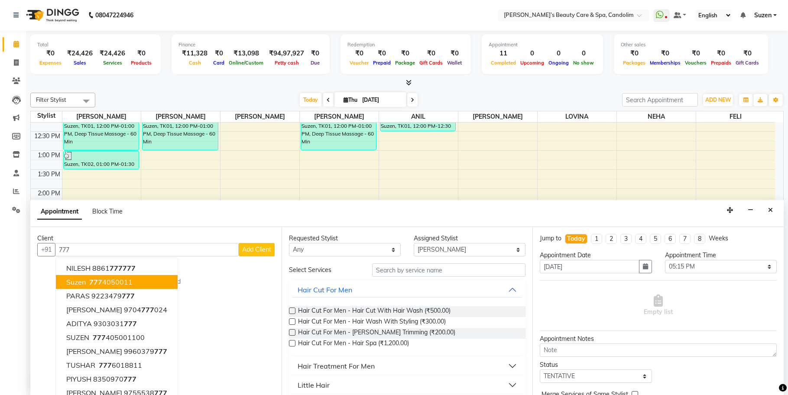
click at [80, 285] on span "Suzen" at bounding box center [76, 282] width 20 height 9
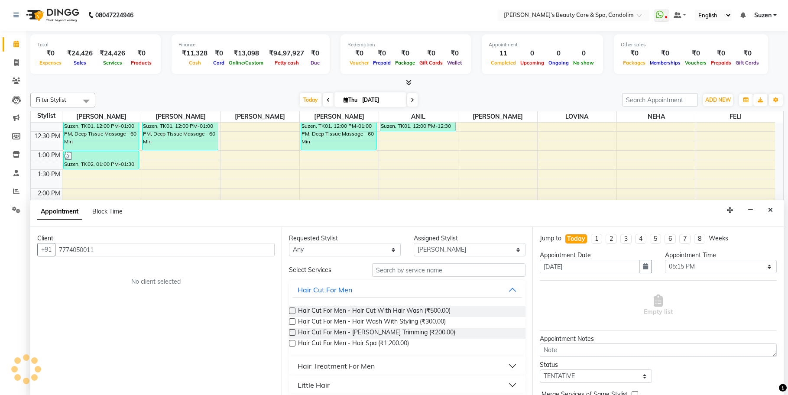
type input "7774050011"
click at [406, 272] on input "text" at bounding box center [448, 270] width 153 height 13
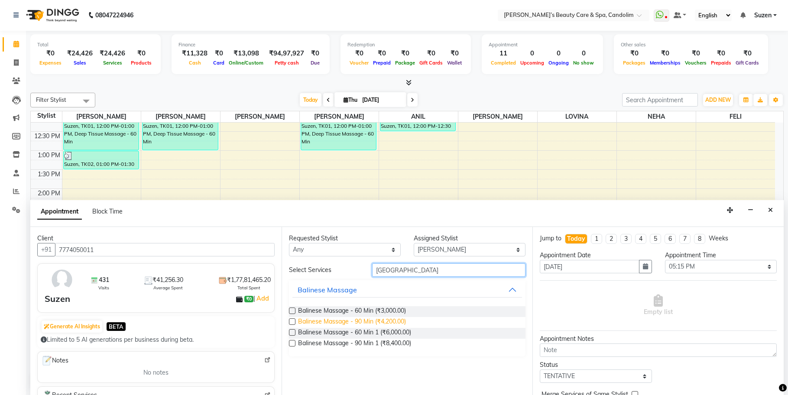
type input "[GEOGRAPHIC_DATA]"
click at [391, 323] on span "Balinese Massage - 90 Min (₹4,200.00)" at bounding box center [352, 322] width 108 height 11
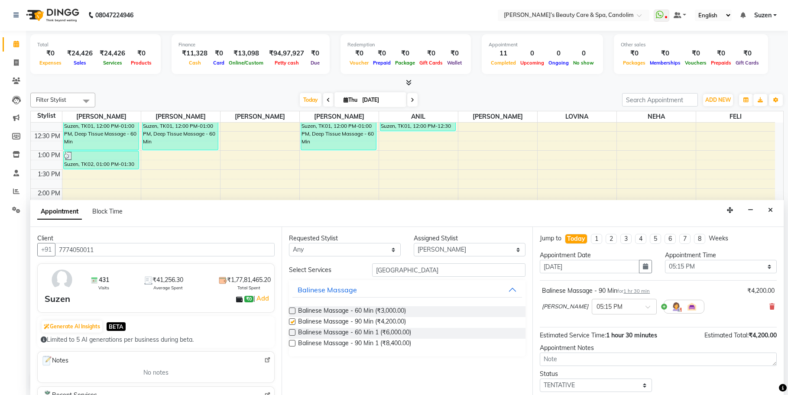
checkbox input "false"
click at [443, 247] on select "Select [PERSON_NAME] [PERSON_NAME] [PERSON_NAME] NEHA [PERSON_NAME] [PERSON_NAM…" at bounding box center [470, 249] width 112 height 13
select select "65506"
click at [414, 243] on select "Select [PERSON_NAME] [PERSON_NAME] [PERSON_NAME] NEHA [PERSON_NAME] [PERSON_NAM…" at bounding box center [470, 249] width 112 height 13
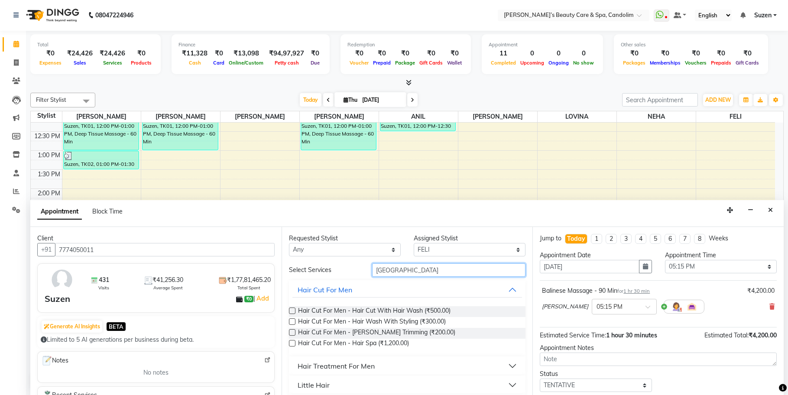
click at [406, 274] on input "[GEOGRAPHIC_DATA]" at bounding box center [448, 270] width 153 height 13
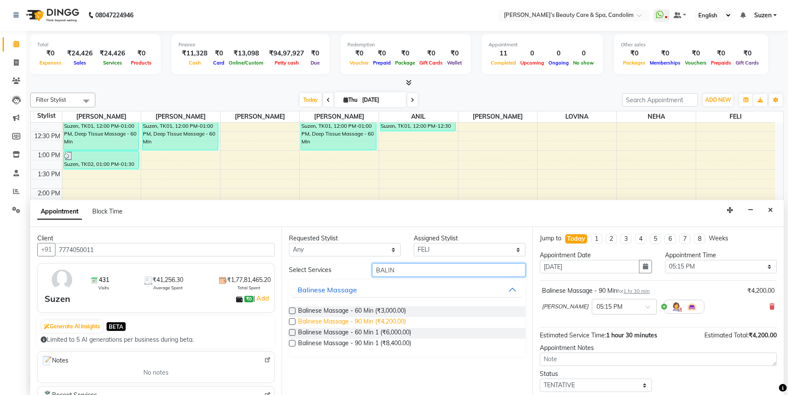
type input "BALIN"
click at [377, 321] on span "Balinese Massage - 90 Min (₹4,200.00)" at bounding box center [352, 322] width 108 height 11
checkbox input "false"
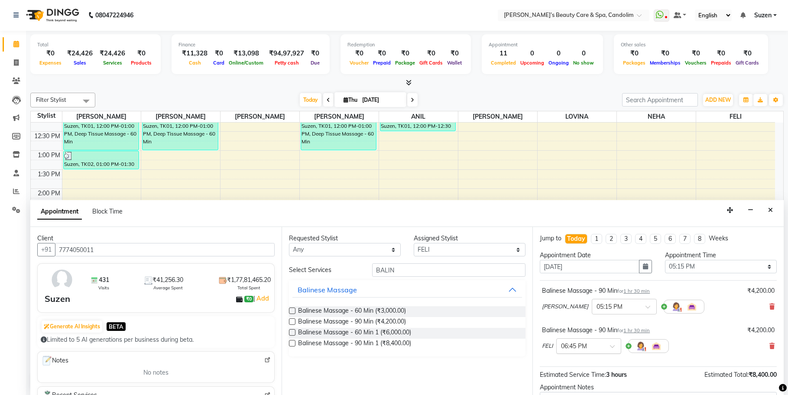
click at [609, 345] on div at bounding box center [589, 345] width 64 height 9
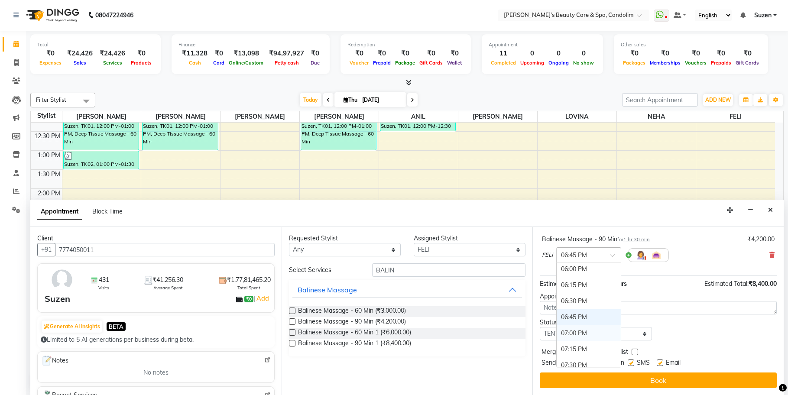
scroll to position [510, 0]
click at [581, 293] on div "05:15 PM" at bounding box center [589, 290] width 64 height 16
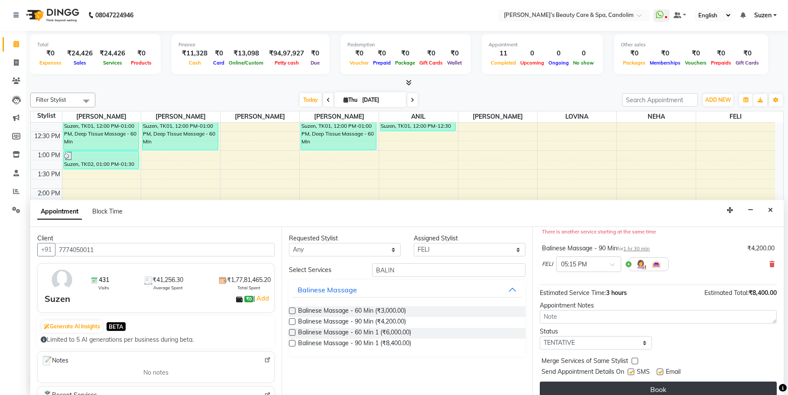
click at [630, 386] on button "Book" at bounding box center [658, 390] width 237 height 16
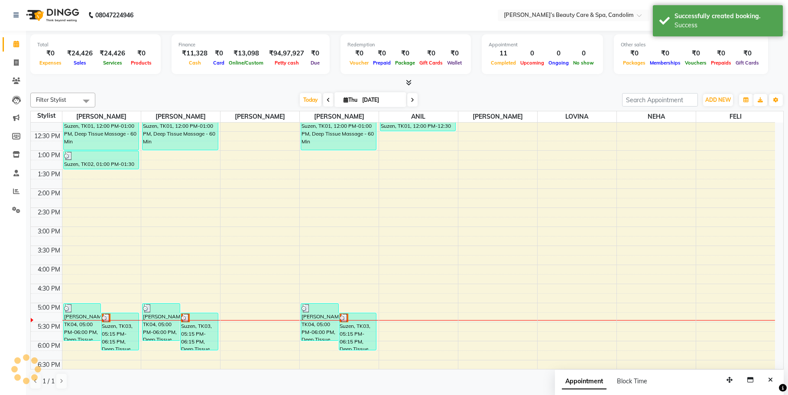
scroll to position [0, 0]
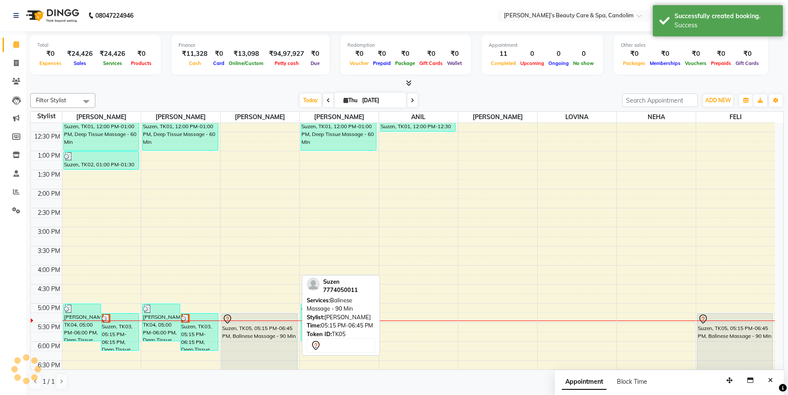
click at [268, 326] on div "Suzen, TK05, 05:15 PM-06:45 PM, Balinese Massage - 90 Min" at bounding box center [259, 342] width 75 height 56
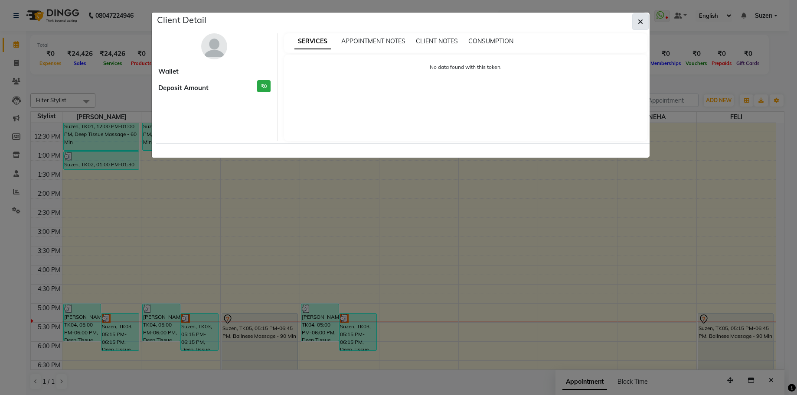
click at [636, 23] on button "button" at bounding box center [640, 21] width 16 height 16
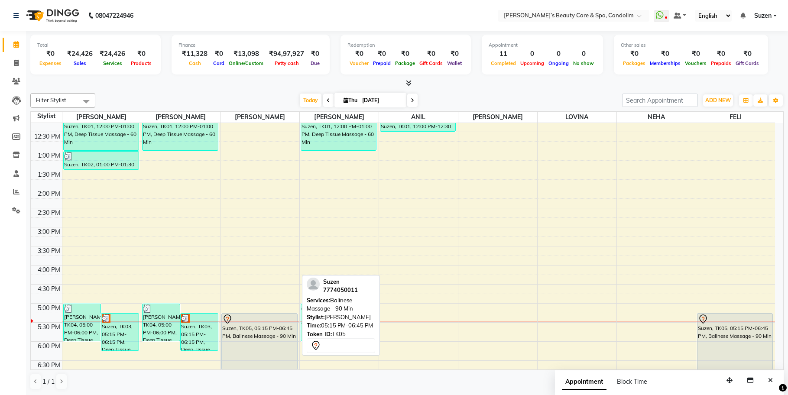
click at [261, 335] on div "Suzen, TK05, 05:15 PM-06:45 PM, Balinese Massage - 90 Min" at bounding box center [259, 342] width 75 height 56
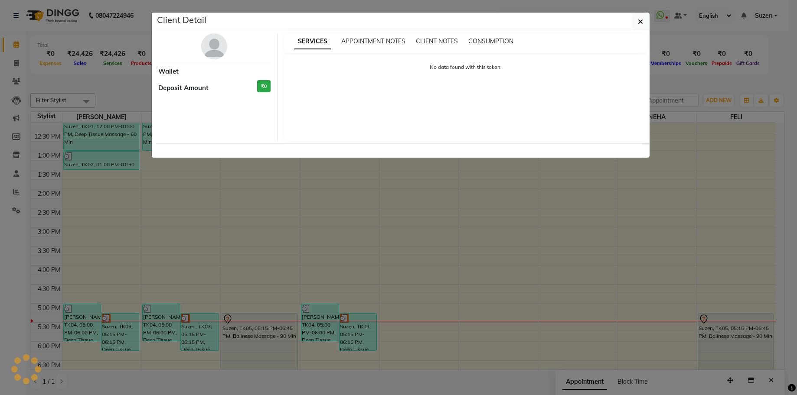
select select "7"
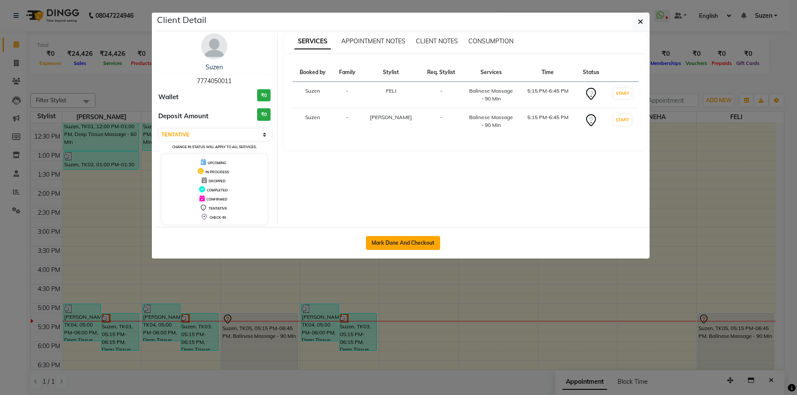
click at [385, 247] on button "Mark Done And Checkout" at bounding box center [403, 243] width 74 height 14
select select "service"
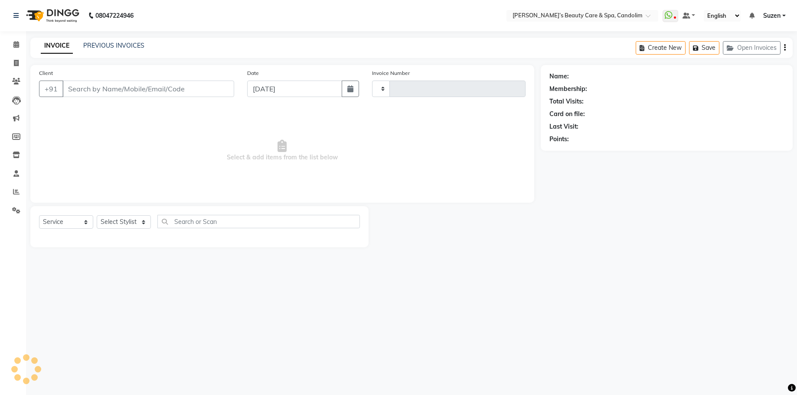
type input "1061"
select select "6059"
type input "7774050011"
select select "65506"
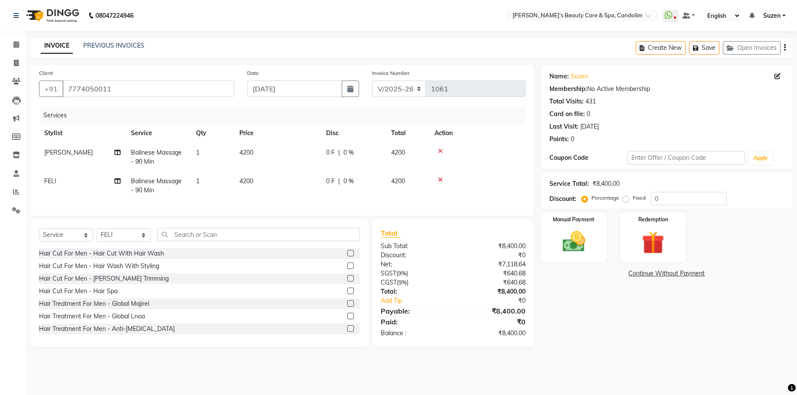
click at [584, 246] on img at bounding box center [573, 242] width 37 height 26
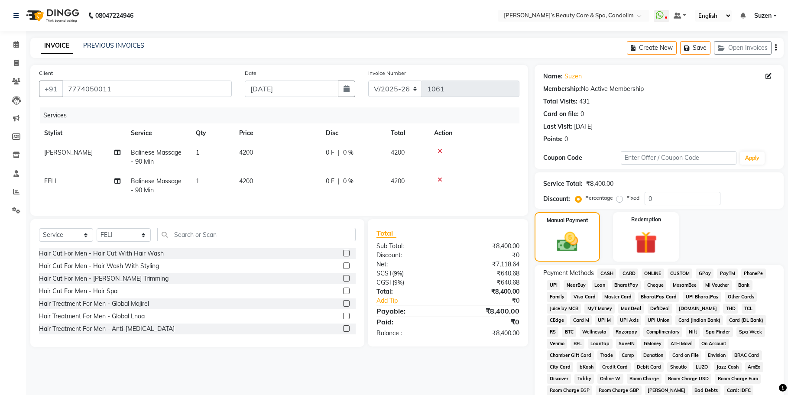
click at [609, 274] on span "CASH" at bounding box center [607, 274] width 19 height 10
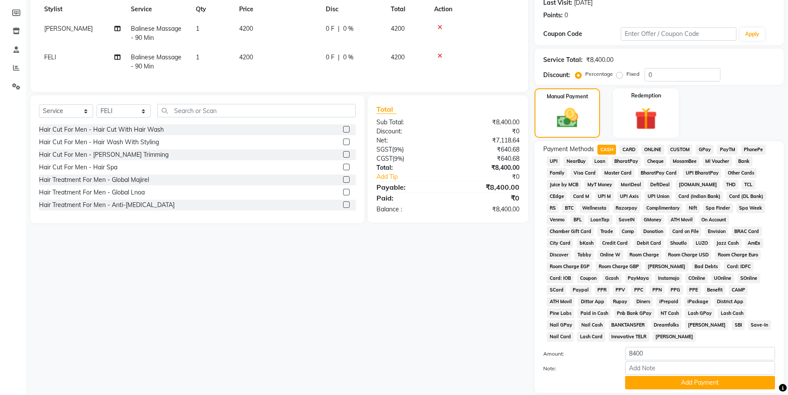
scroll to position [163, 0]
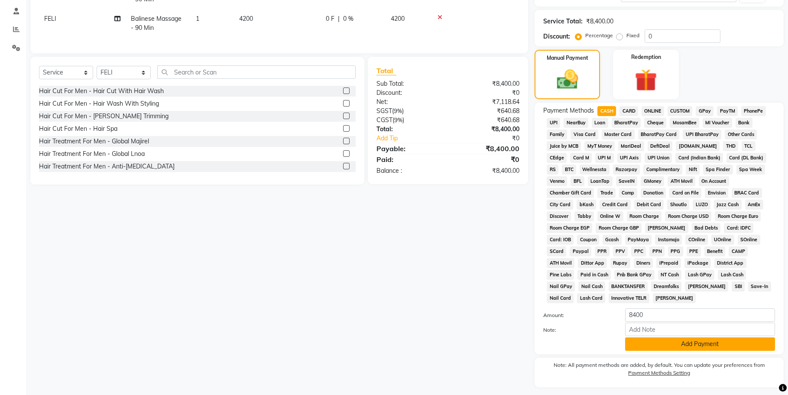
click at [633, 338] on button "Add Payment" at bounding box center [700, 344] width 150 height 13
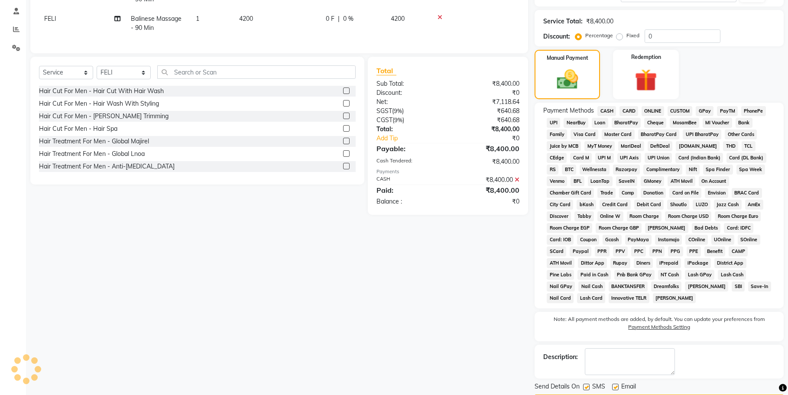
scroll to position [177, 0]
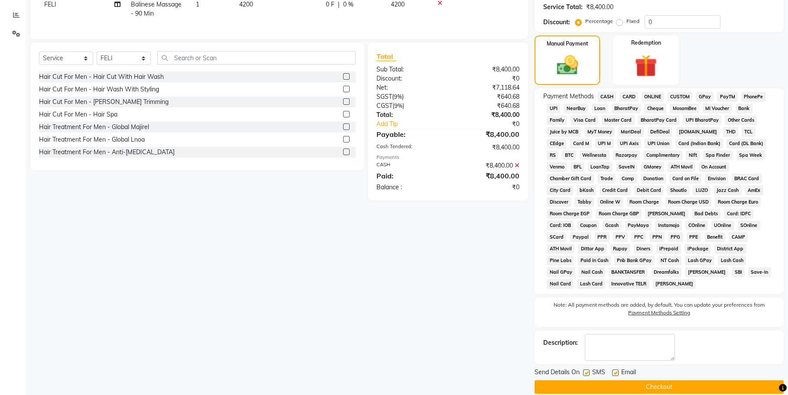
click at [630, 381] on button "Checkout" at bounding box center [659, 387] width 249 height 13
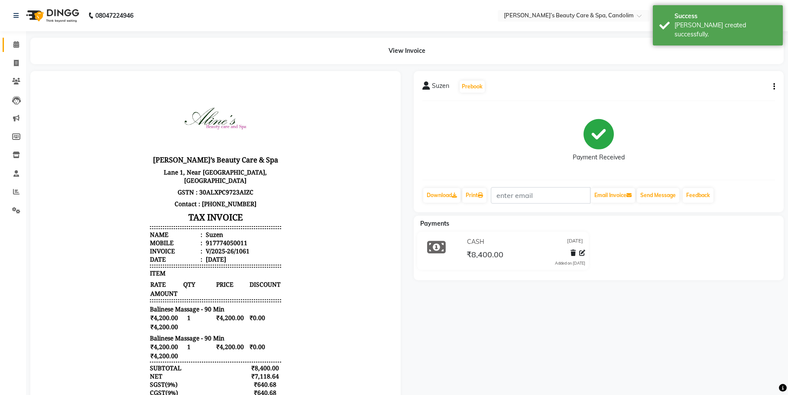
click at [16, 38] on link "Calendar" at bounding box center [13, 45] width 21 height 14
